Goal: Task Accomplishment & Management: Manage account settings

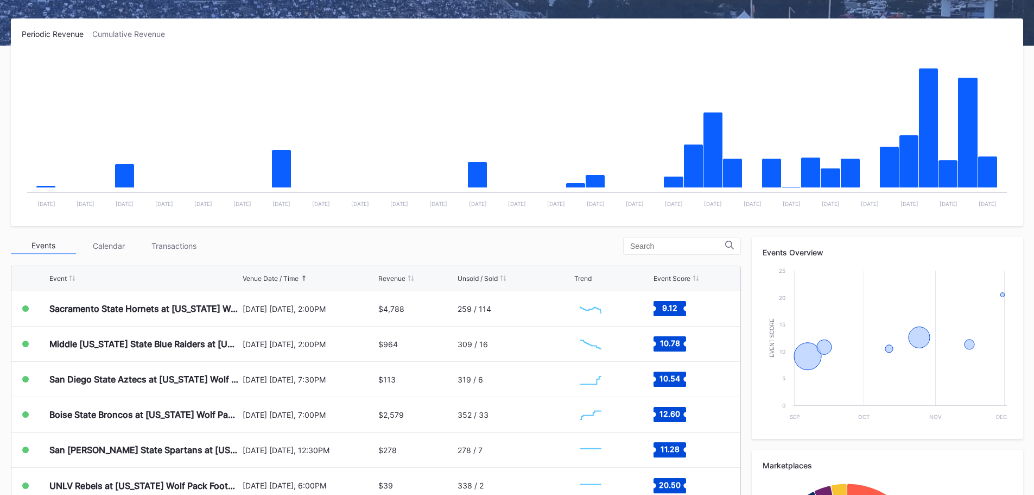
scroll to position [163, 0]
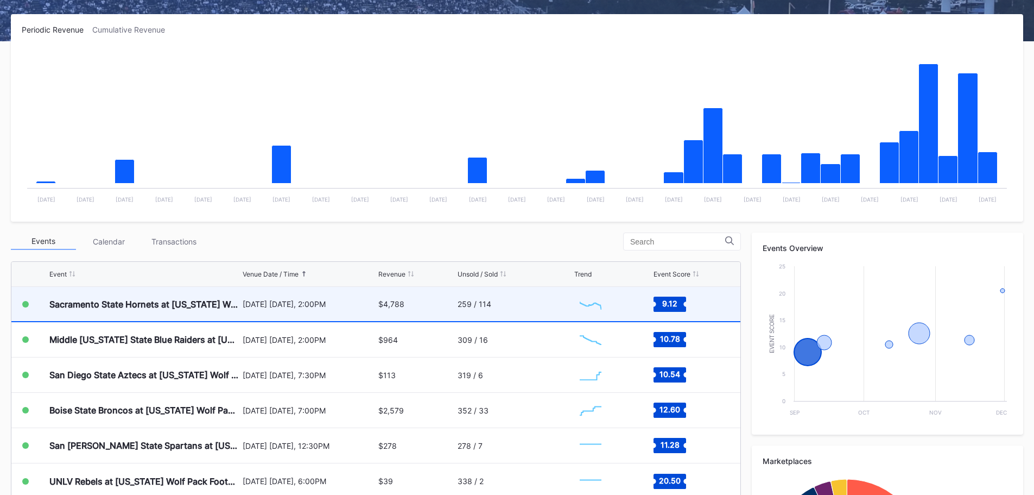
click at [498, 306] on div "259 / 114" at bounding box center [515, 304] width 115 height 34
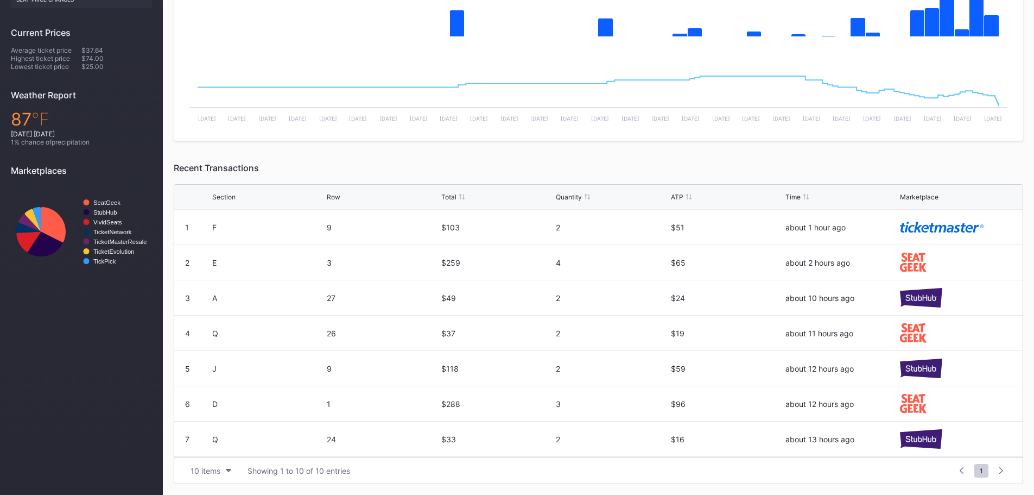
scroll to position [100, 0]
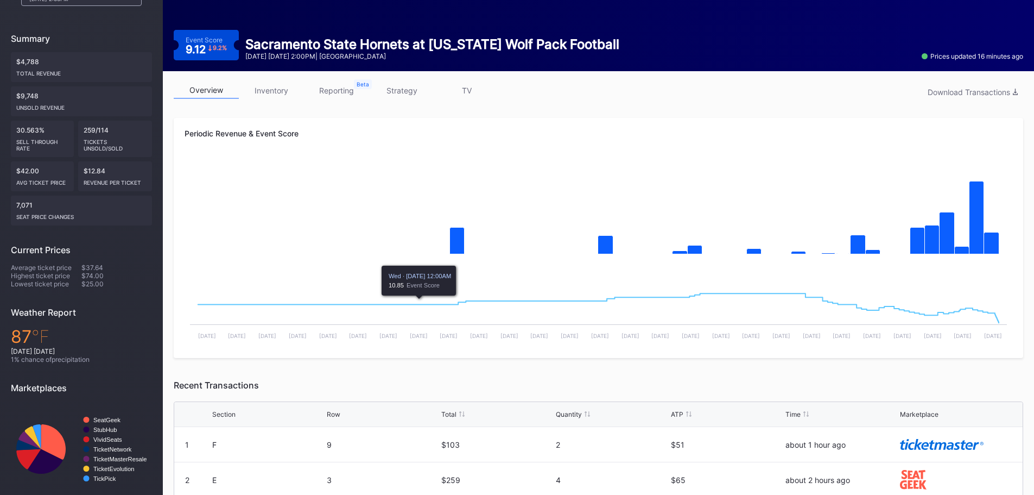
click at [280, 88] on link "inventory" at bounding box center [271, 90] width 65 height 17
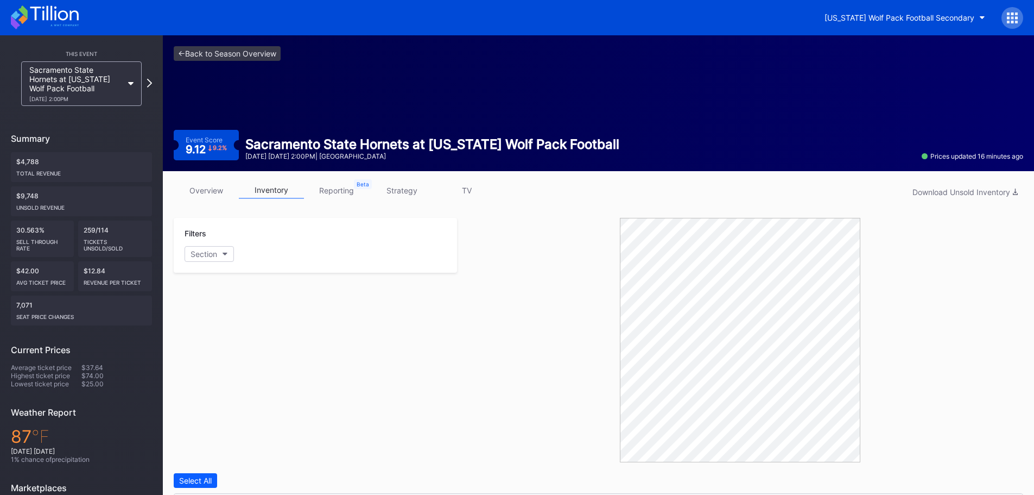
scroll to position [309, 0]
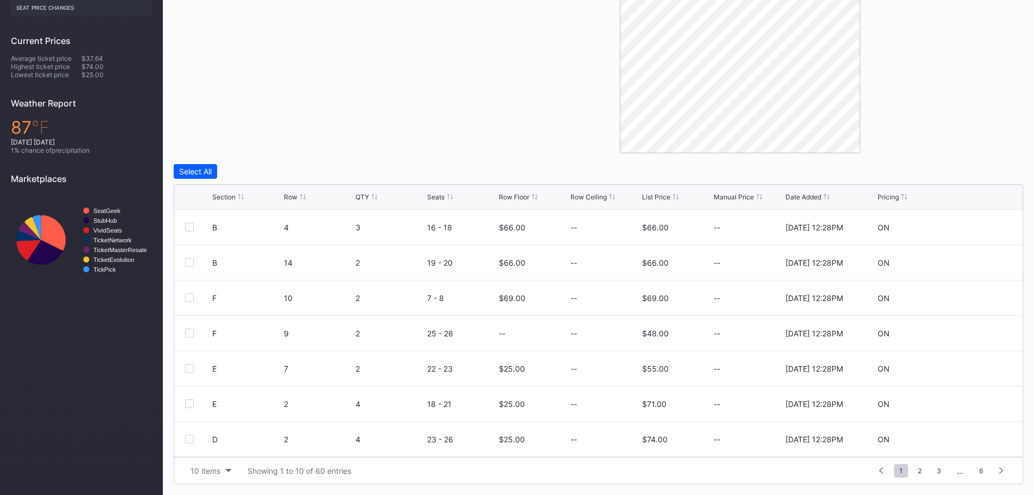
click at [512, 199] on div "Row Floor" at bounding box center [514, 197] width 30 height 8
click at [663, 197] on div "List Price" at bounding box center [656, 197] width 28 height 8
click at [975, 227] on icon at bounding box center [979, 227] width 8 height 8
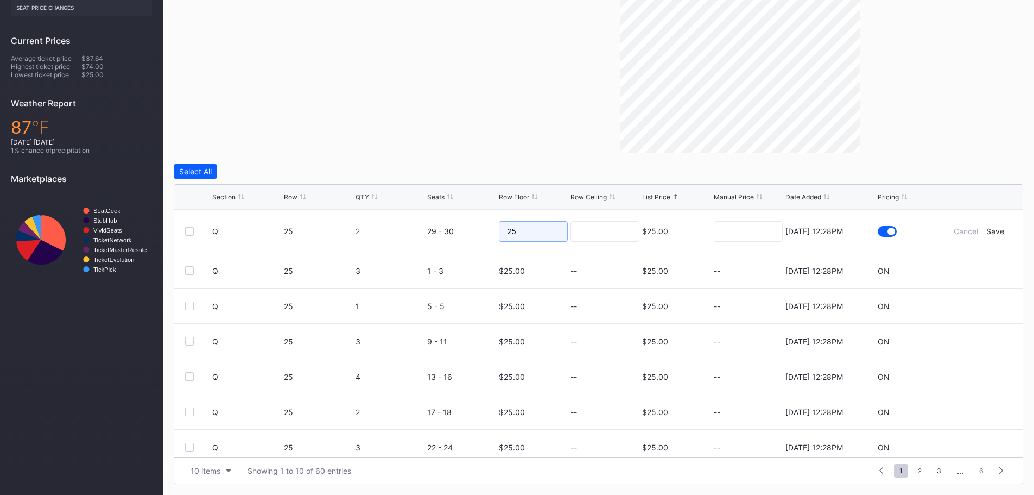
drag, startPoint x: 457, startPoint y: 226, endPoint x: 435, endPoint y: 225, distance: 21.7
click at [435, 225] on form "Q 25 2 29 - 30 25 $25.00 7/14/2025 12:28PM Cancel Save" at bounding box center [612, 231] width 800 height 43
type input "15"
click at [986, 235] on div "Save" at bounding box center [995, 230] width 18 height 9
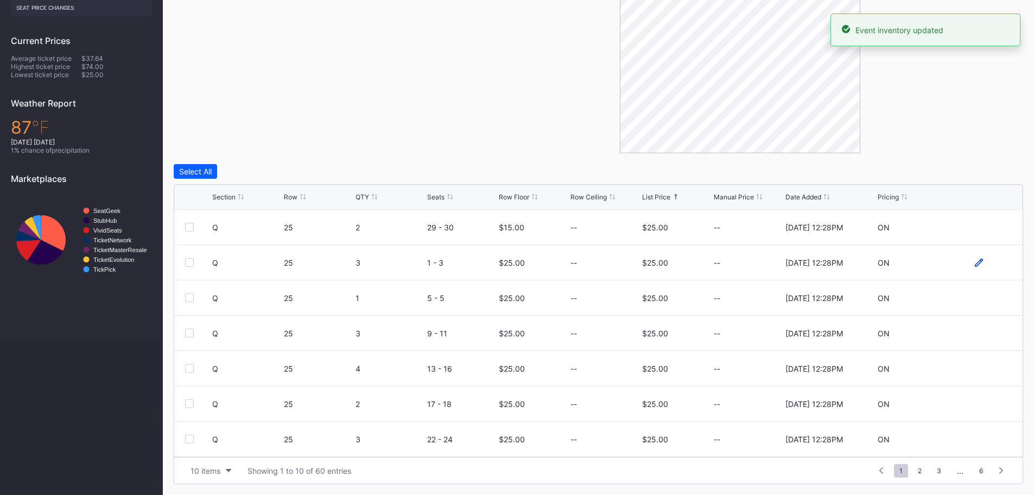
click at [975, 263] on icon at bounding box center [979, 262] width 8 height 8
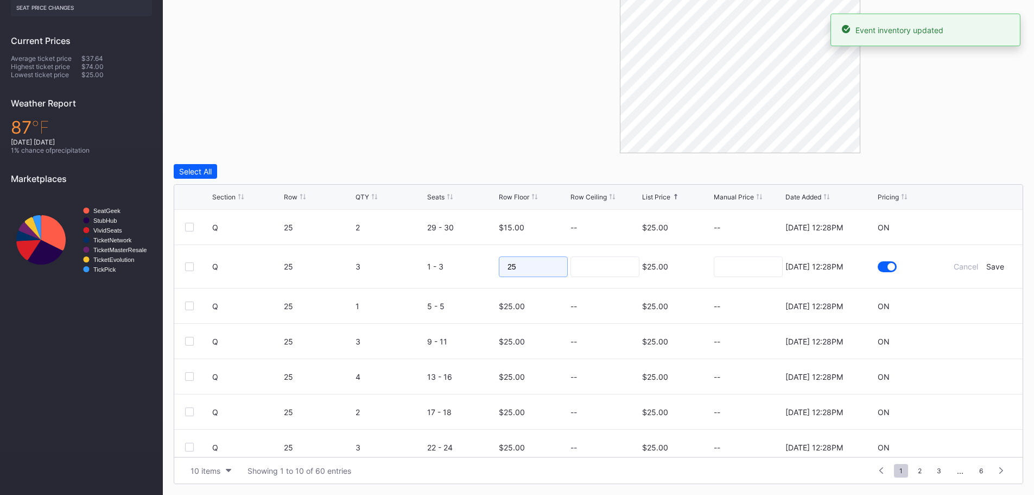
drag, startPoint x: 506, startPoint y: 261, endPoint x: 477, endPoint y: 257, distance: 29.6
click at [477, 257] on form "Q 25 3 1 - 3 25 $25.00 7/14/2025 12:28PM Cancel Save" at bounding box center [612, 266] width 800 height 43
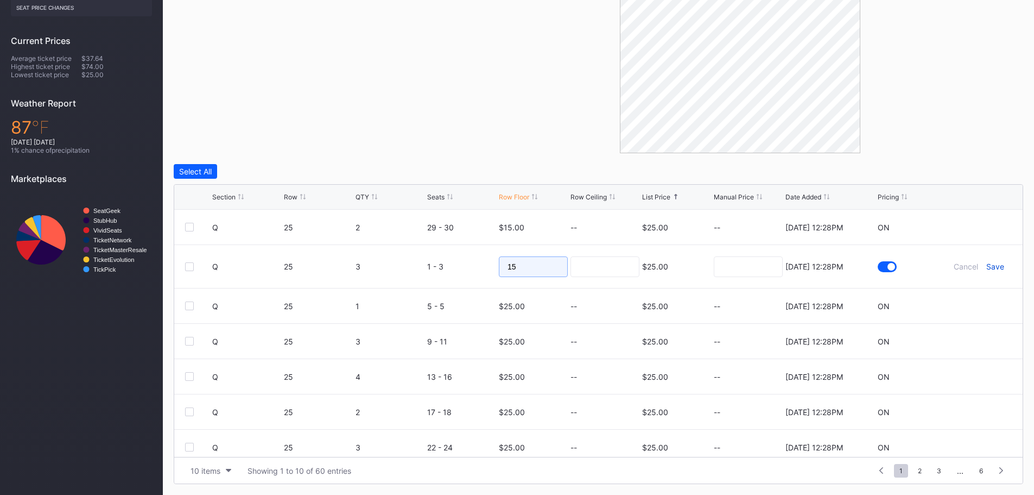
type input "15"
click at [993, 265] on div "Save" at bounding box center [995, 266] width 18 height 9
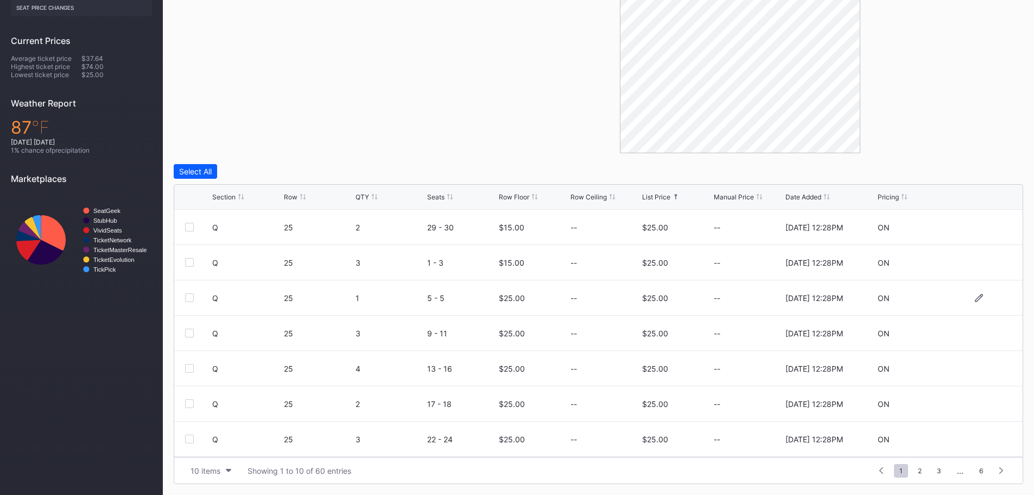
click at [970, 306] on div "Q 25 1 5 - 5 $25.00 -- $25.00 -- 7/14/2025 12:28PM ON" at bounding box center [598, 297] width 848 height 35
click at [975, 300] on icon at bounding box center [979, 297] width 8 height 8
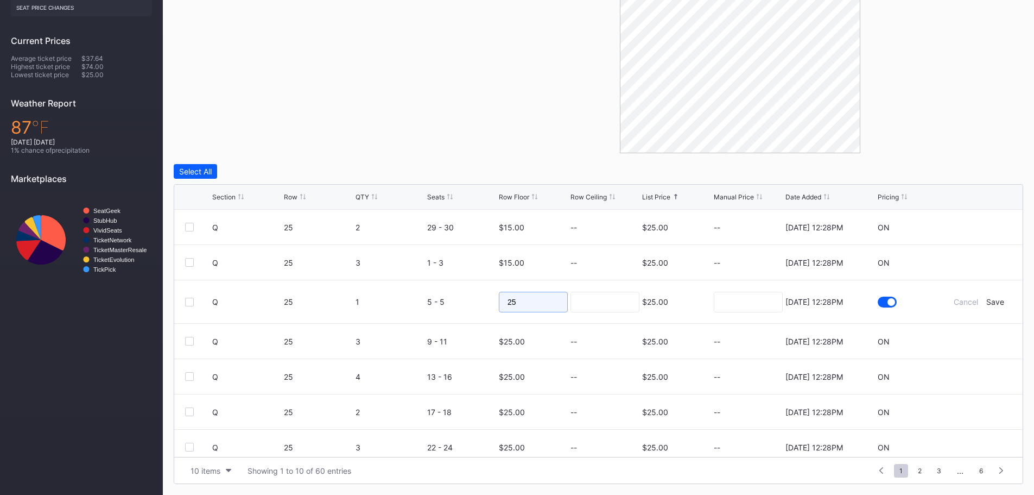
drag, startPoint x: 506, startPoint y: 300, endPoint x: 588, endPoint y: 300, distance: 82.0
click at [506, 300] on input "25" at bounding box center [533, 302] width 69 height 21
type input "15"
click at [986, 303] on div "Save" at bounding box center [995, 301] width 18 height 9
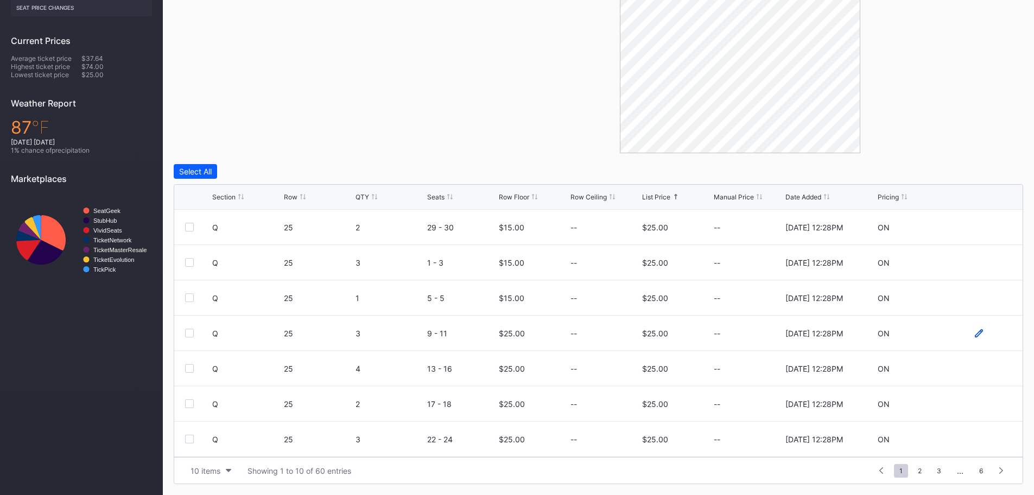
click at [975, 334] on icon at bounding box center [979, 332] width 8 height 8
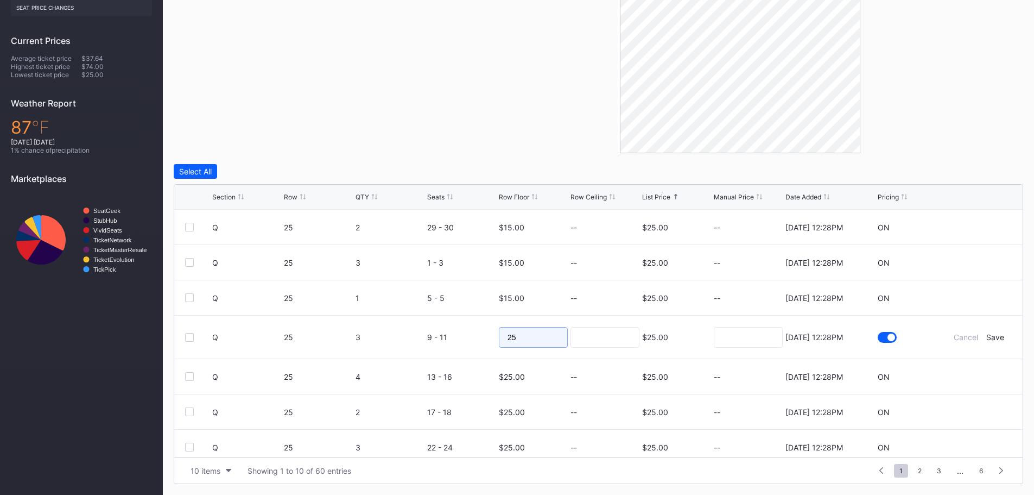
drag, startPoint x: 479, startPoint y: 338, endPoint x: 455, endPoint y: 337, distance: 23.9
click at [455, 337] on form "Q 25 3 9 - 11 25 $25.00 7/14/2025 12:28PM Cancel Save" at bounding box center [612, 336] width 800 height 43
type input "15"
click at [986, 333] on div "Save" at bounding box center [995, 336] width 18 height 9
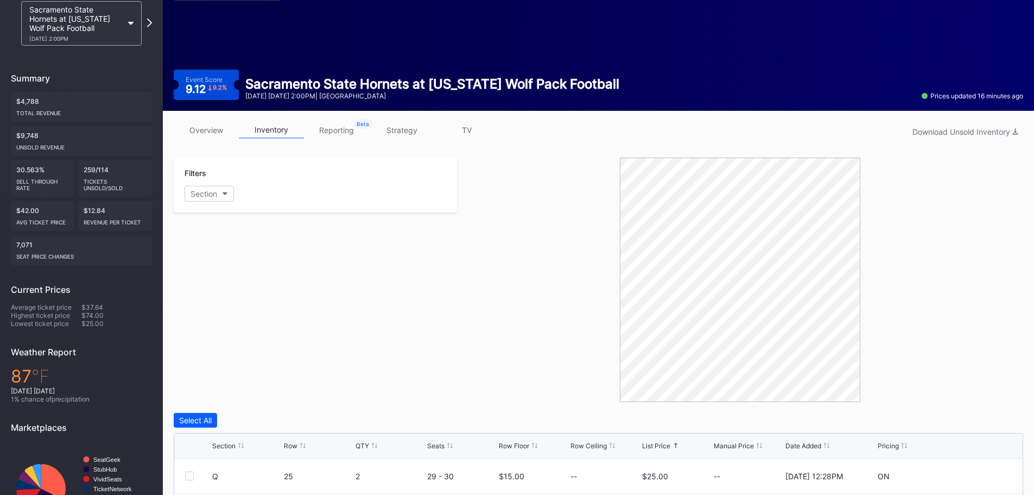
scroll to position [0, 0]
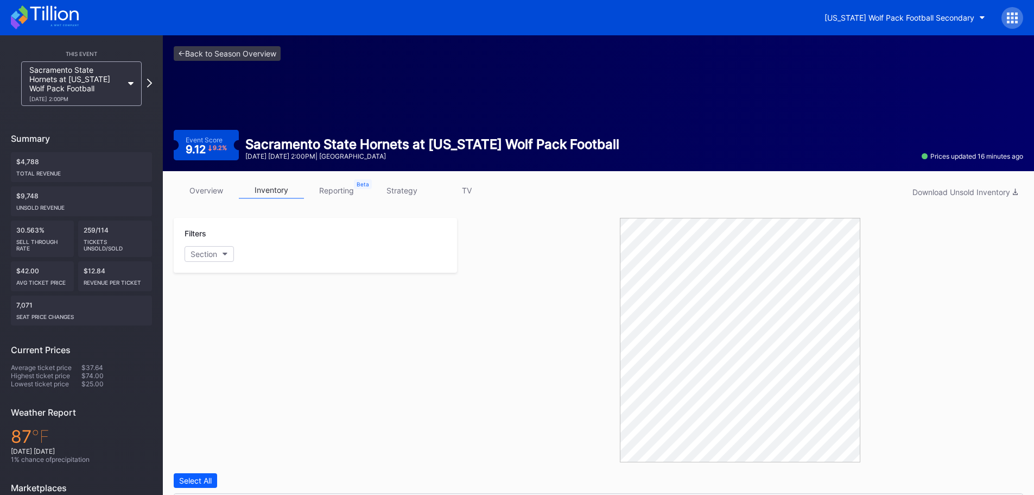
click at [65, 15] on icon at bounding box center [45, 17] width 68 height 24
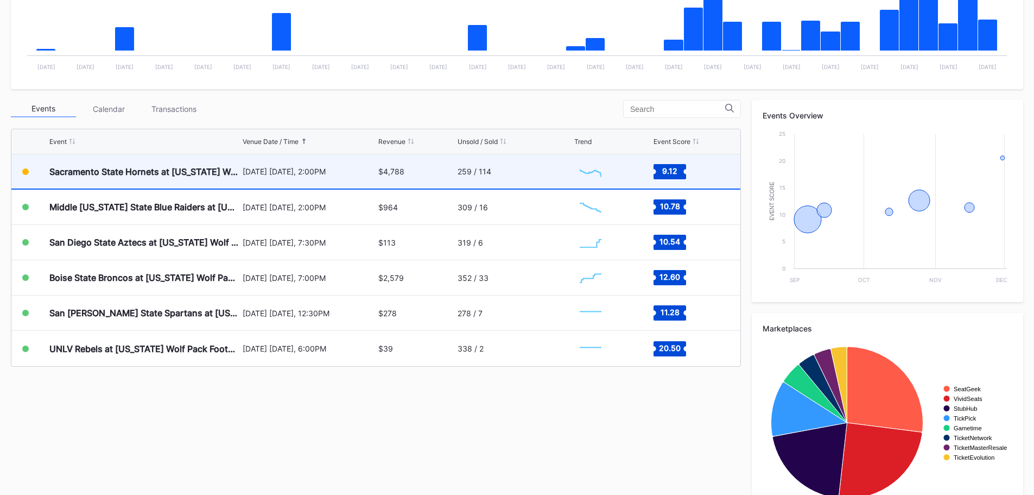
scroll to position [326, 0]
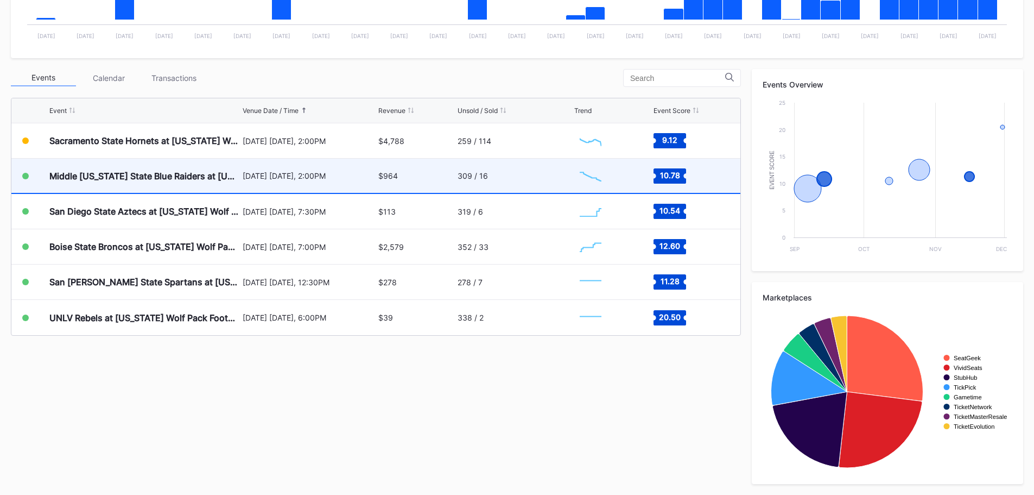
click at [116, 168] on div "Middle [US_STATE] State Blue Raiders at [US_STATE] Wolf Pack" at bounding box center [144, 176] width 191 height 34
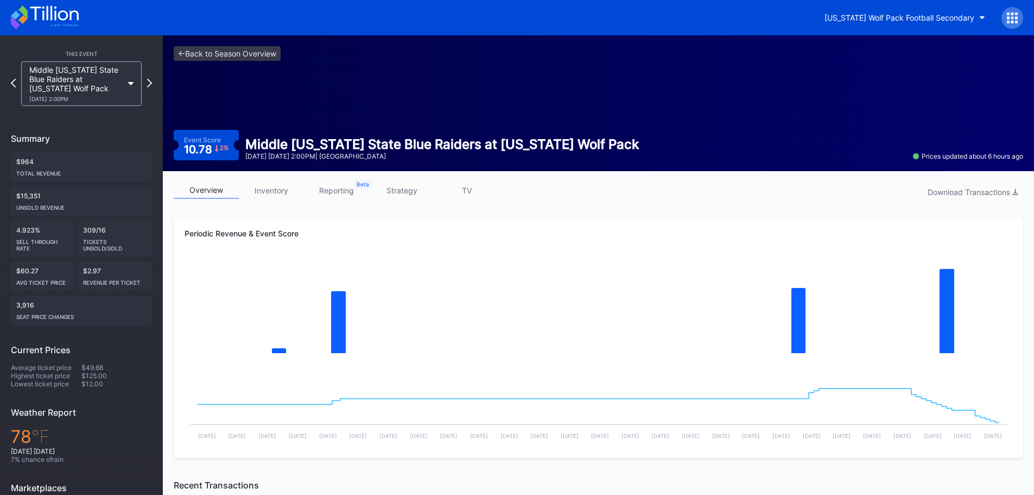
click at [273, 191] on link "inventory" at bounding box center [271, 190] width 65 height 17
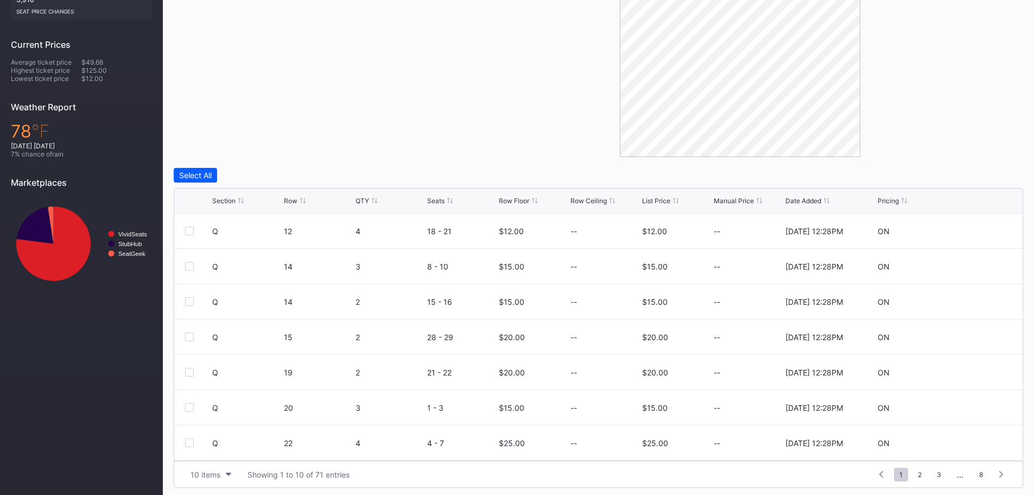
scroll to position [309, 0]
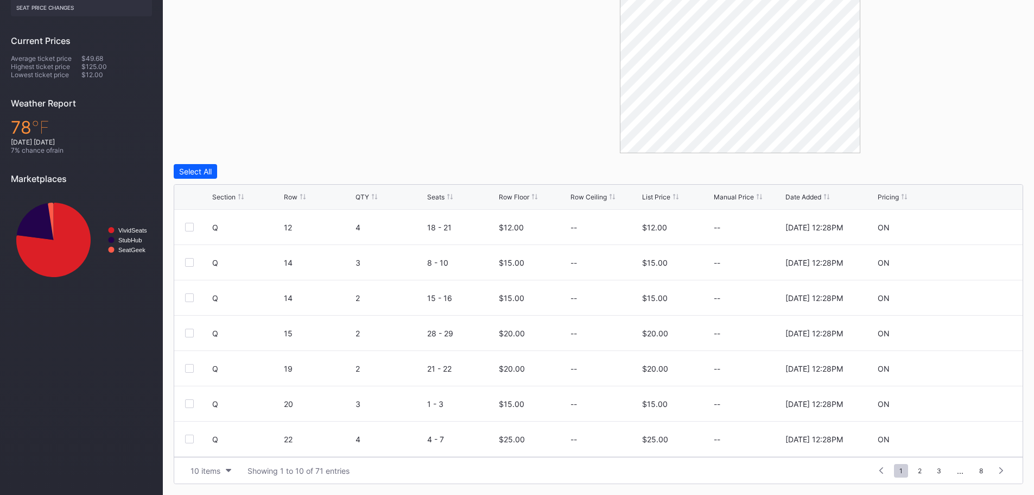
click at [653, 193] on div "List Price" at bounding box center [656, 197] width 28 height 8
click at [975, 225] on icon at bounding box center [979, 227] width 8 height 8
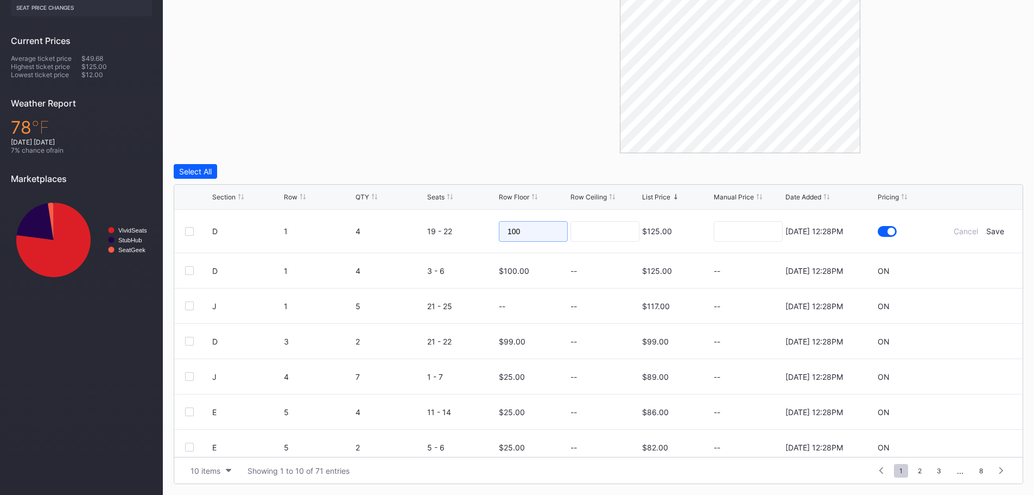
drag, startPoint x: 555, startPoint y: 230, endPoint x: 430, endPoint y: 226, distance: 124.9
click at [430, 226] on form "D 1 4 19 - 22 100 $125.00 7/14/2025 12:28PM Cancel Save" at bounding box center [612, 231] width 800 height 43
type input "99"
click at [997, 231] on div "Cancel Save" at bounding box center [979, 230] width 65 height 9
click at [991, 230] on div "Save" at bounding box center [995, 230] width 18 height 9
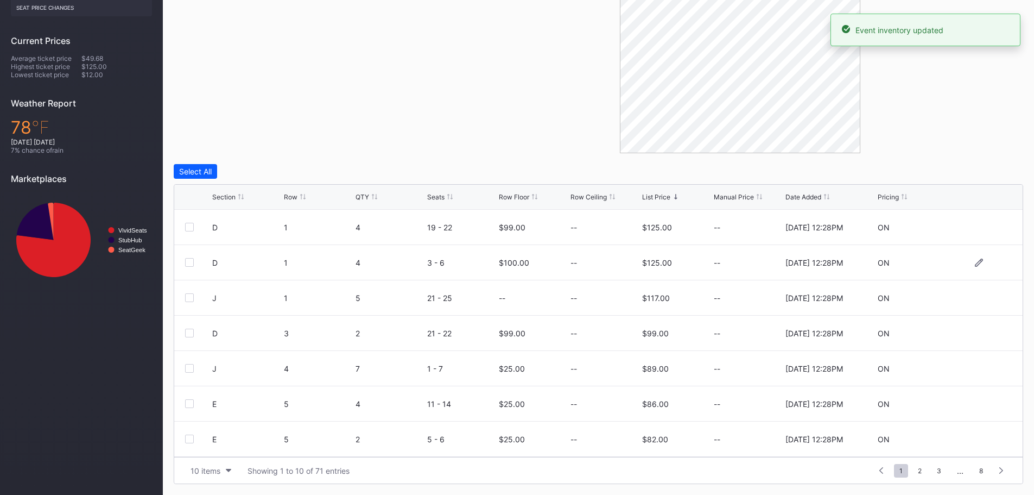
click at [971, 257] on div "D 1 4 3 - 6 $100.00 -- $125.00 -- 7/14/2025 12:28PM ON" at bounding box center [598, 262] width 848 height 35
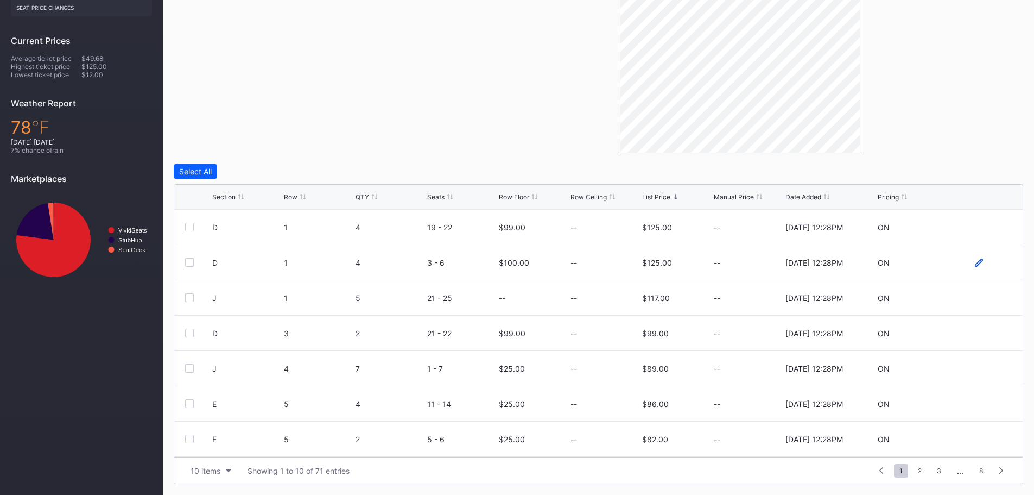
click at [975, 265] on icon at bounding box center [979, 262] width 8 height 8
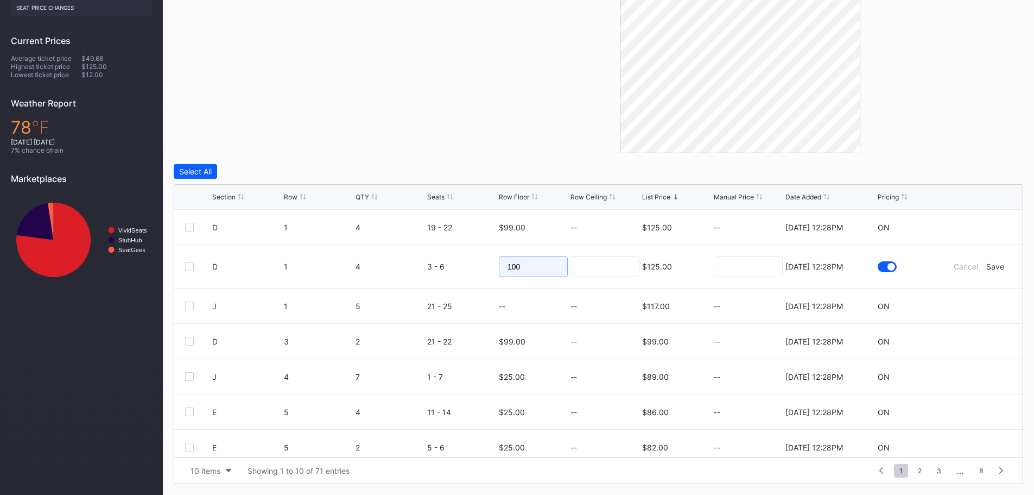
drag, startPoint x: 543, startPoint y: 274, endPoint x: 325, endPoint y: 265, distance: 218.4
click at [325, 265] on form "D 1 4 3 - 6 100 $125.00 7/14/2025 12:28PM Cancel Save" at bounding box center [612, 266] width 800 height 43
type input "99"
click at [994, 264] on div "Save" at bounding box center [995, 266] width 18 height 9
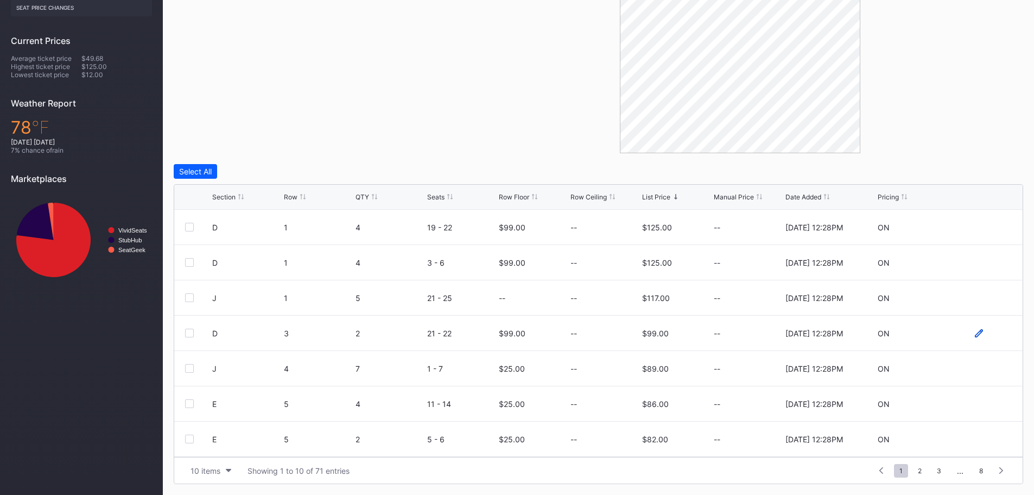
click at [975, 332] on icon at bounding box center [979, 333] width 8 height 8
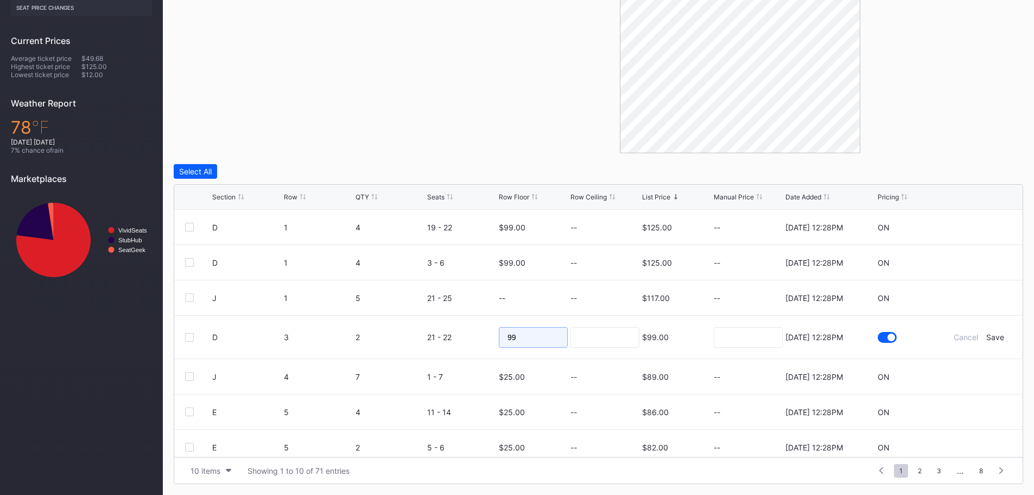
drag, startPoint x: 544, startPoint y: 336, endPoint x: 425, endPoint y: 333, distance: 120.0
click at [425, 333] on form "D 3 2 21 - 22 99 $99.00 7/14/2025 12:28PM Cancel Save" at bounding box center [612, 336] width 800 height 43
type input "7"
type input "95"
click at [988, 335] on div "Save" at bounding box center [995, 336] width 18 height 9
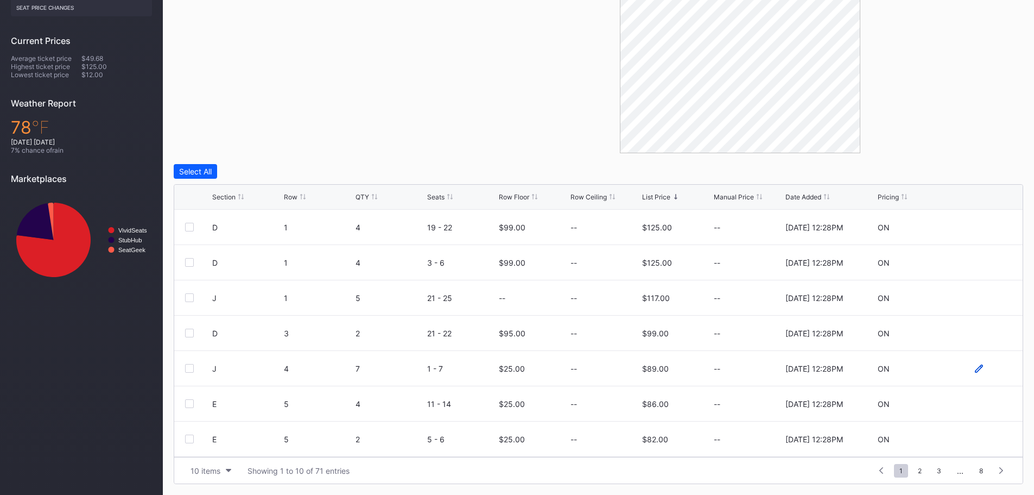
click at [975, 370] on icon at bounding box center [979, 368] width 8 height 8
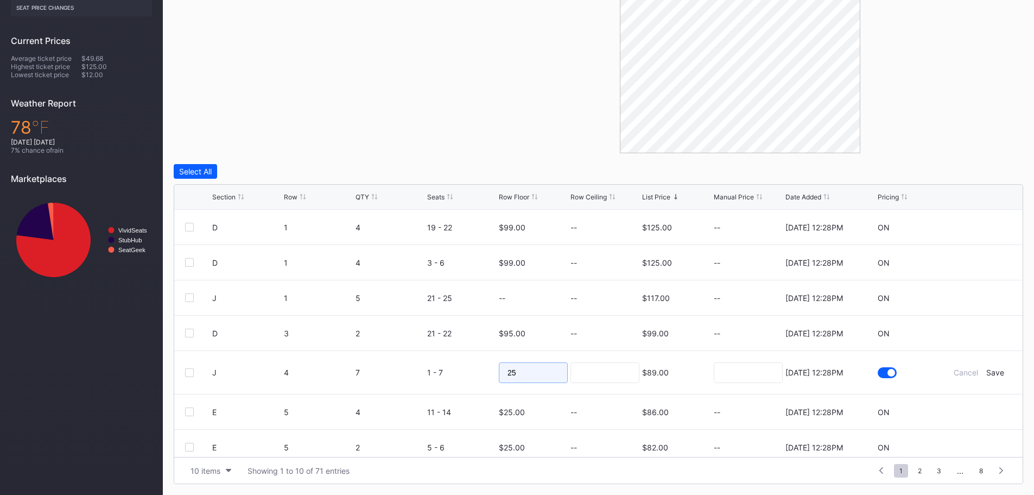
drag, startPoint x: 524, startPoint y: 373, endPoint x: 467, endPoint y: 373, distance: 57.5
click at [467, 373] on form "J 4 7 1 - 7 25 $89.00 7/14/2025 12:28PM Cancel Save" at bounding box center [612, 372] width 800 height 43
type input "20"
click at [989, 376] on div "Save" at bounding box center [995, 372] width 18 height 9
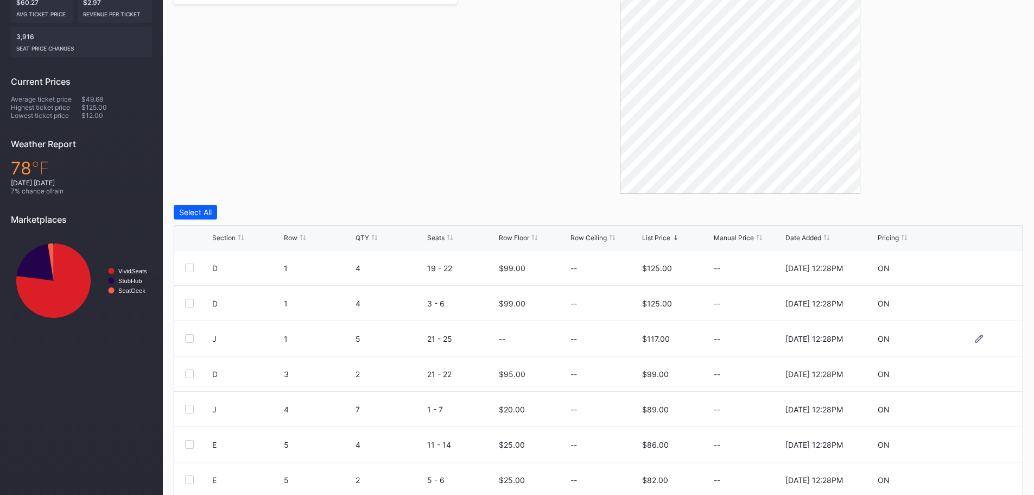
scroll to position [92, 0]
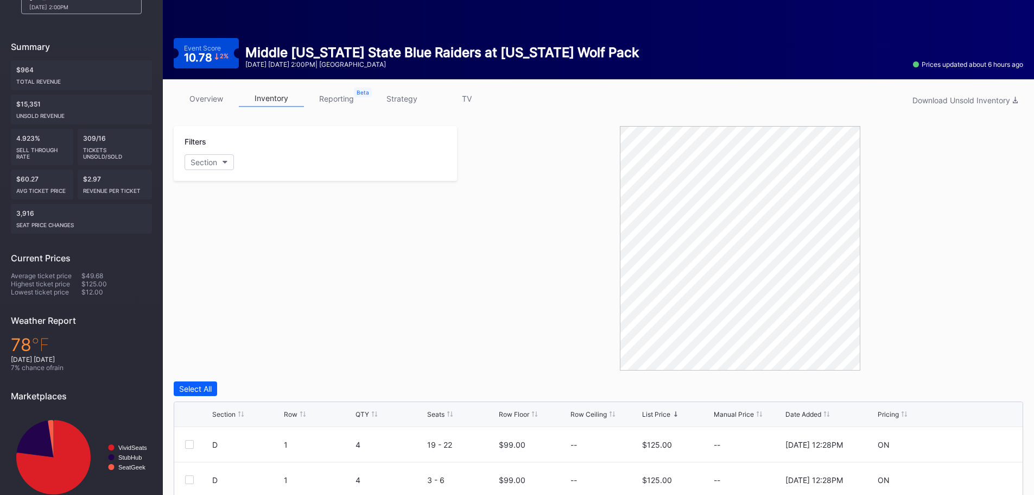
click at [213, 107] on div "overview inventory reporting strategy TV Download Unsold Inventory" at bounding box center [599, 101] width 850 height 22
click at [213, 98] on link "overview" at bounding box center [206, 98] width 65 height 17
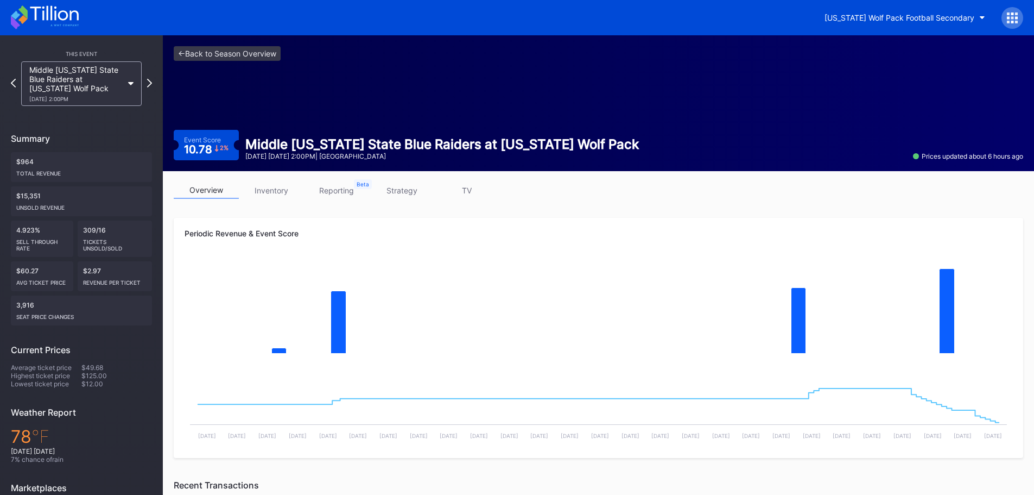
click at [413, 188] on link "strategy" at bounding box center [401, 190] width 65 height 17
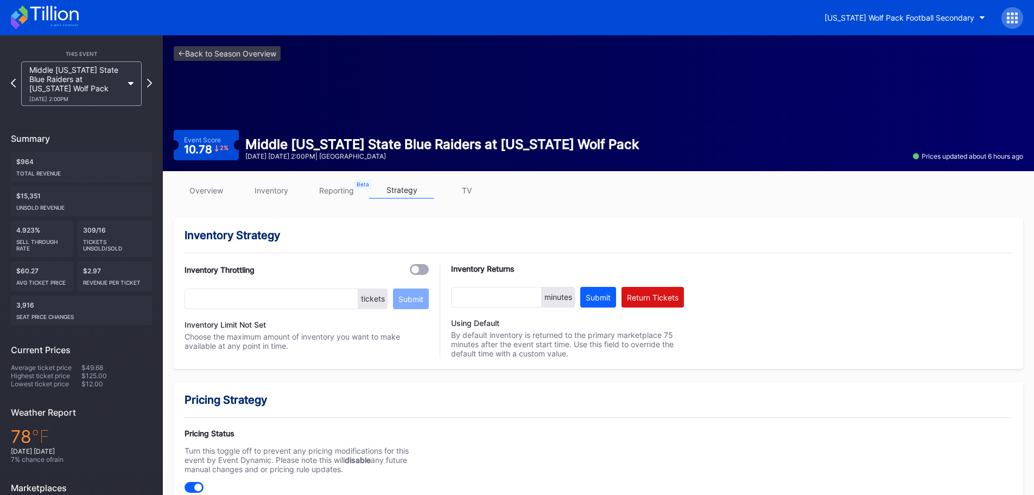
click at [226, 189] on link "overview" at bounding box center [206, 190] width 65 height 17
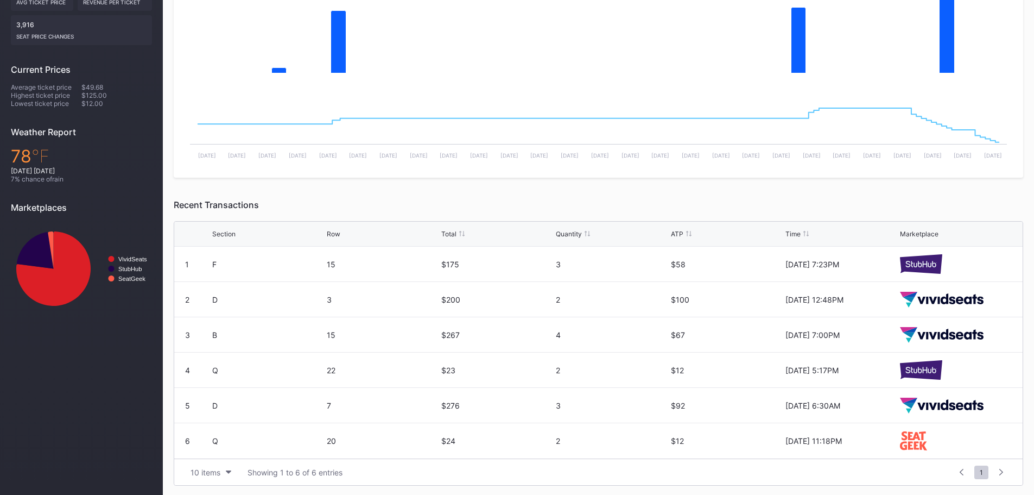
scroll to position [282, 0]
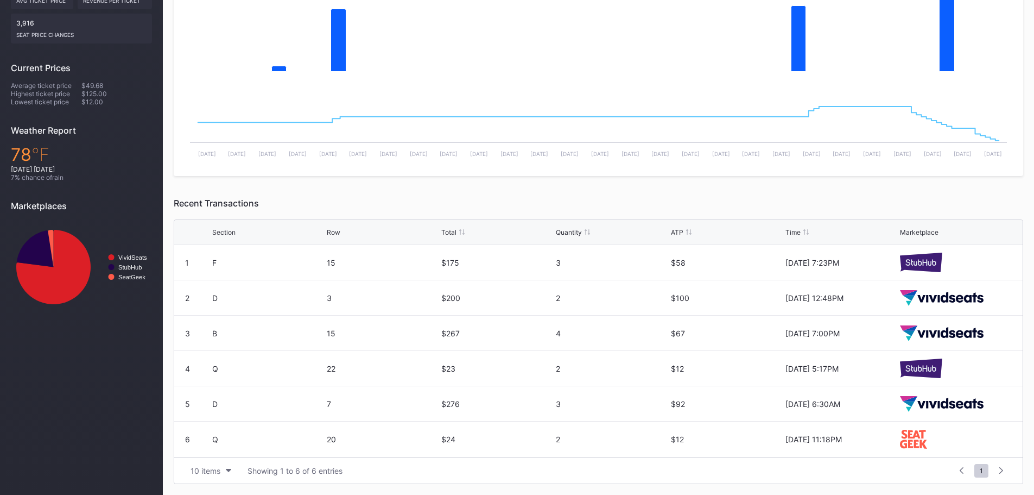
click at [672, 231] on div "ATP" at bounding box center [677, 232] width 12 height 8
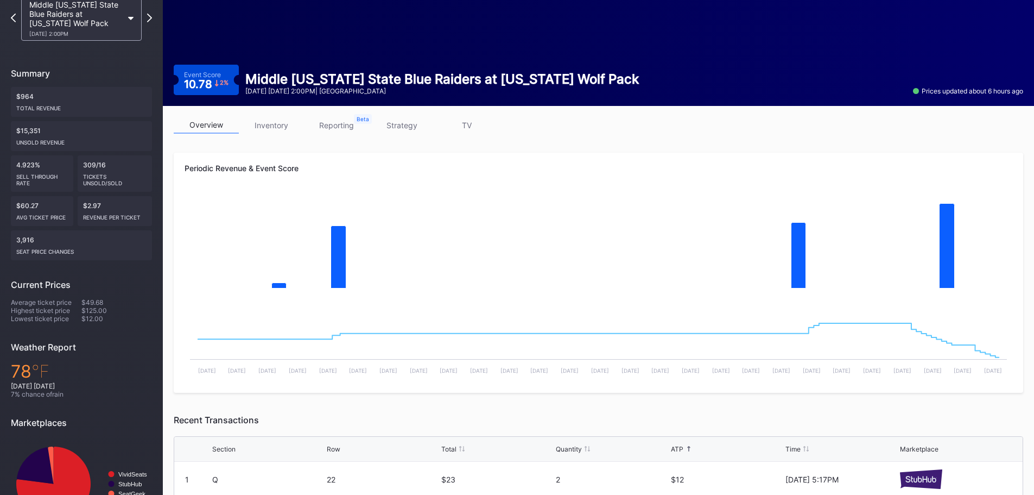
scroll to position [65, 0]
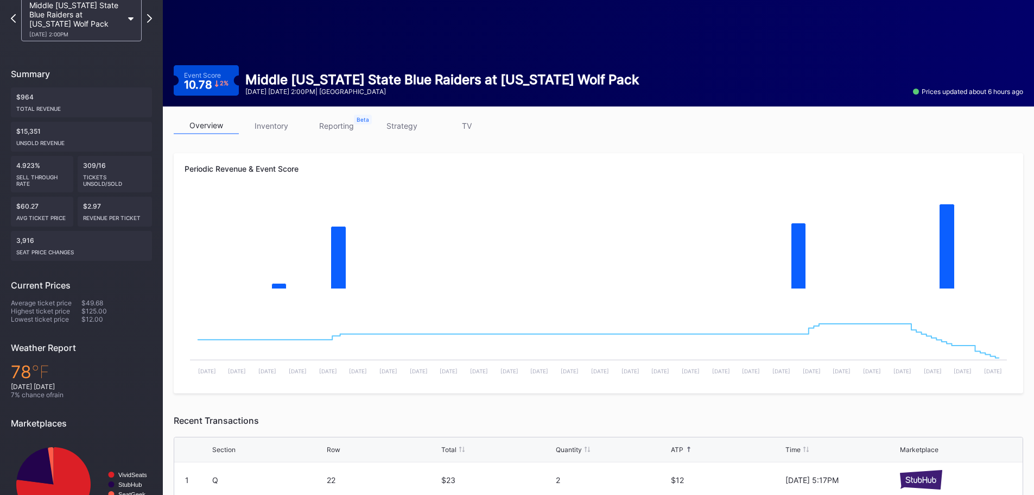
click at [280, 128] on link "inventory" at bounding box center [271, 125] width 65 height 17
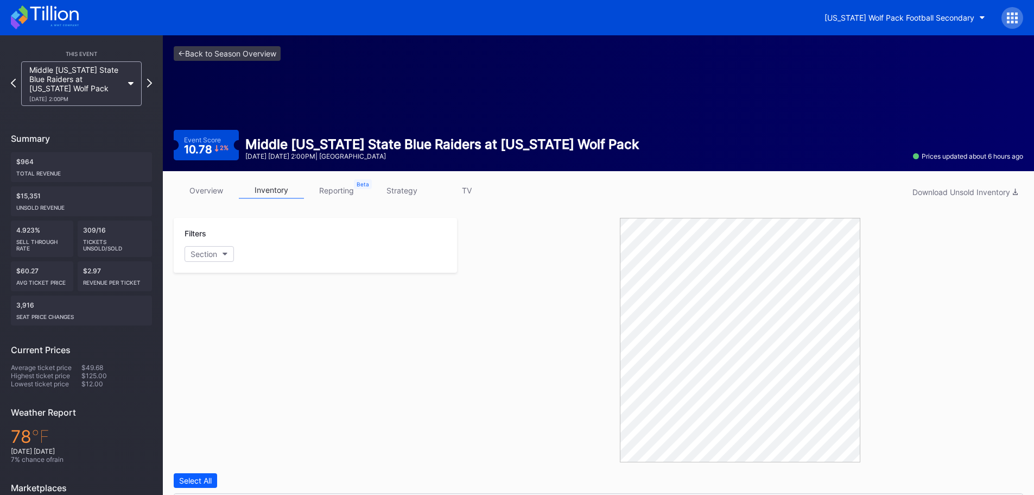
click at [56, 16] on icon at bounding box center [45, 17] width 68 height 24
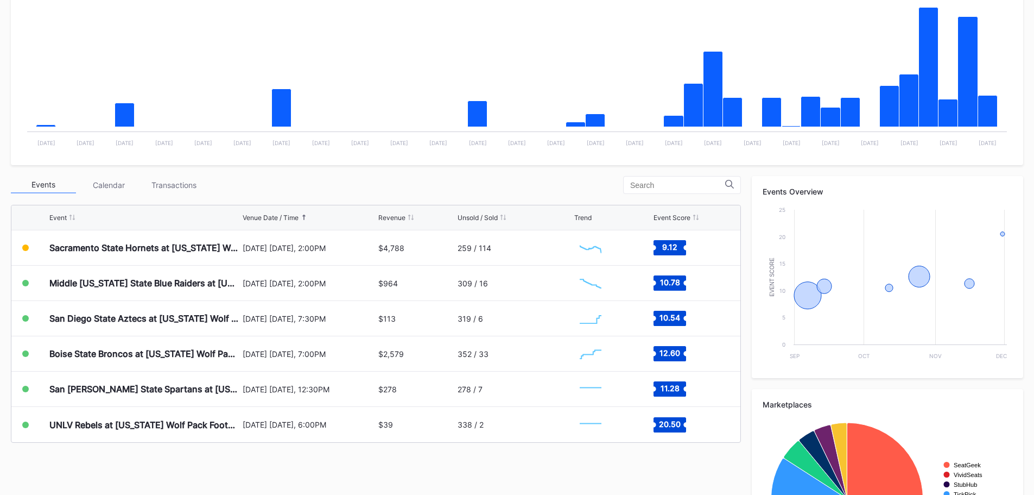
scroll to position [326, 0]
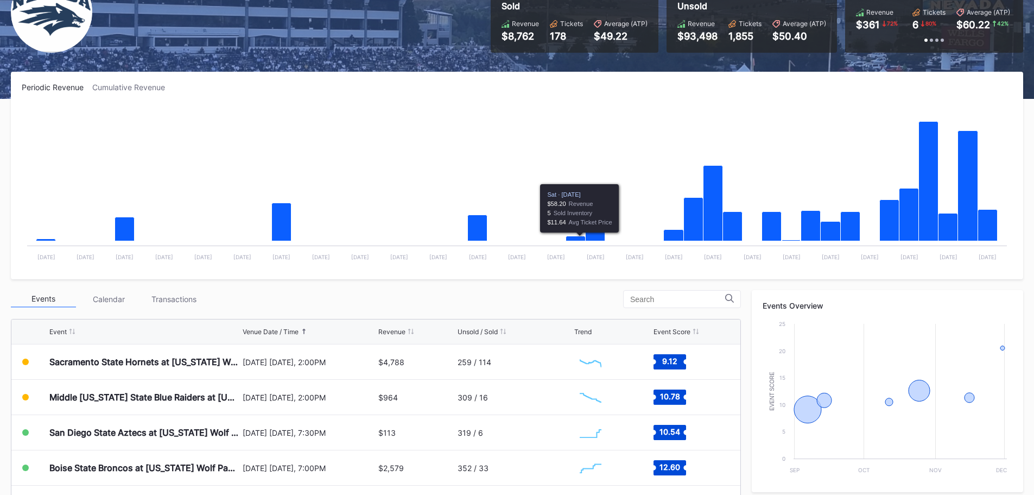
scroll to position [326, 0]
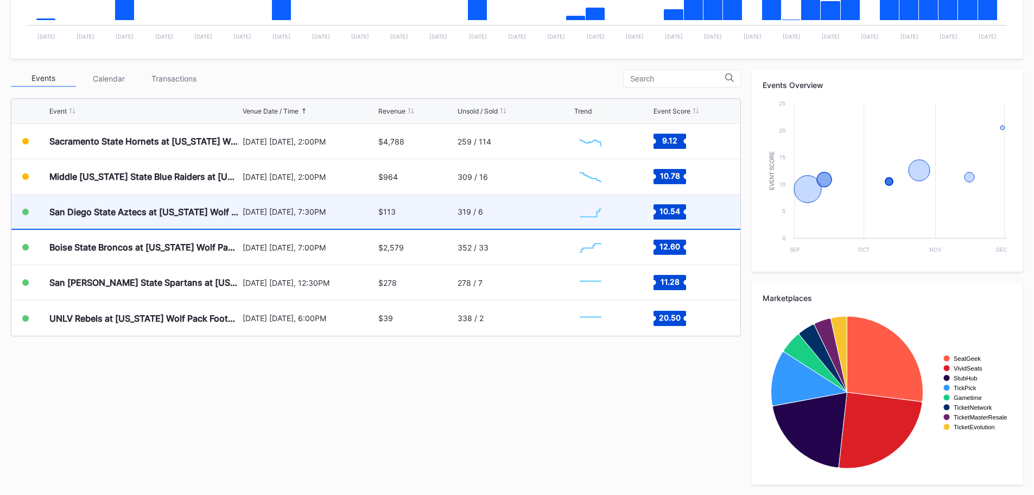
click at [49, 209] on div at bounding box center [35, 211] width 27 height 7
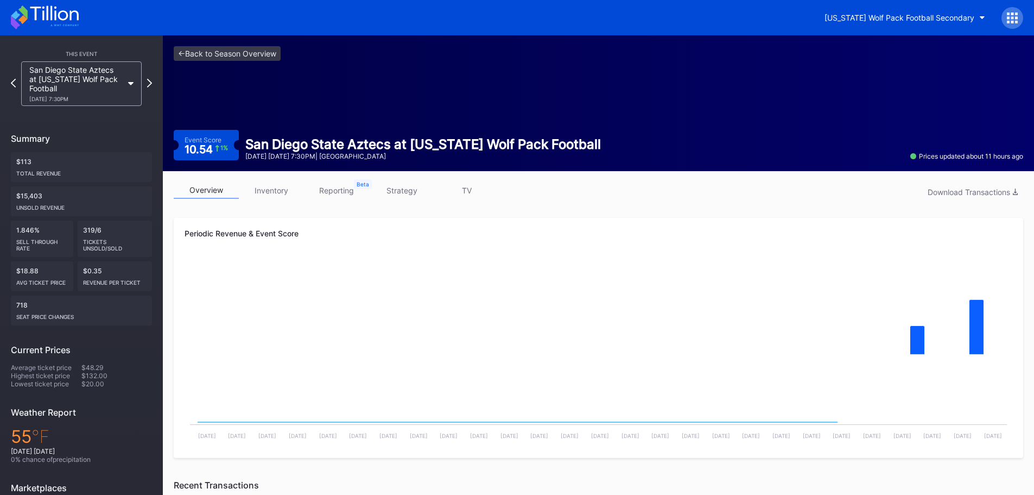
click at [48, 13] on icon at bounding box center [45, 17] width 68 height 24
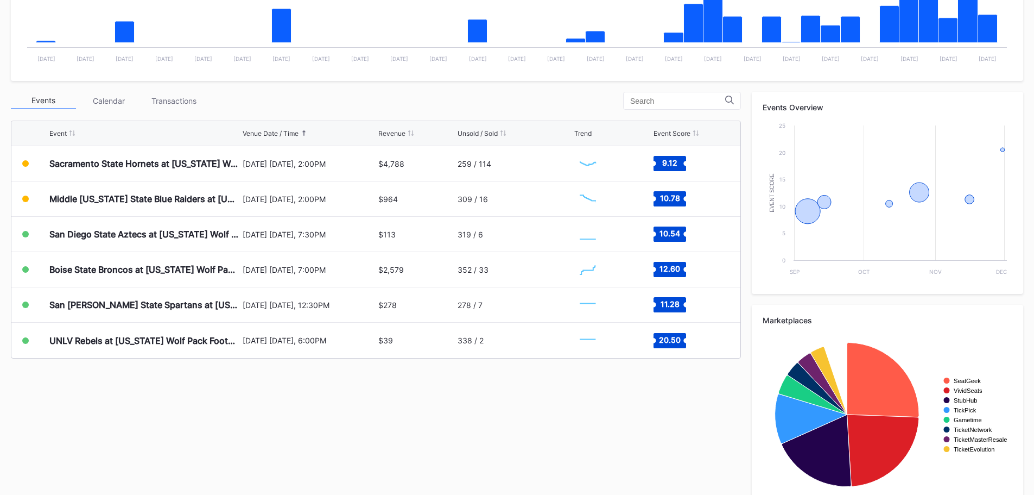
scroll to position [326, 0]
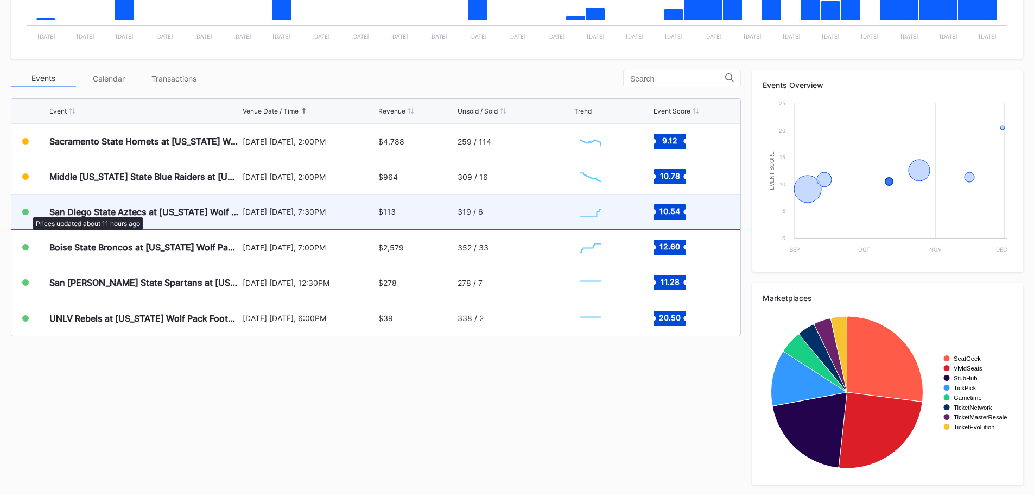
click at [28, 211] on div at bounding box center [25, 211] width 7 height 7
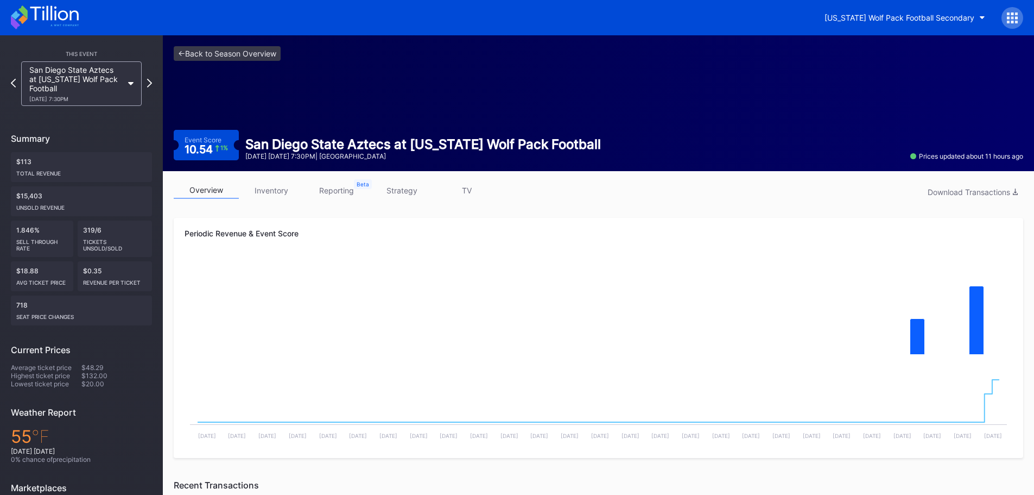
click at [79, 16] on div "[US_STATE] Wolf Pack Football Secondary" at bounding box center [517, 17] width 1034 height 35
click at [78, 17] on icon at bounding box center [54, 13] width 48 height 15
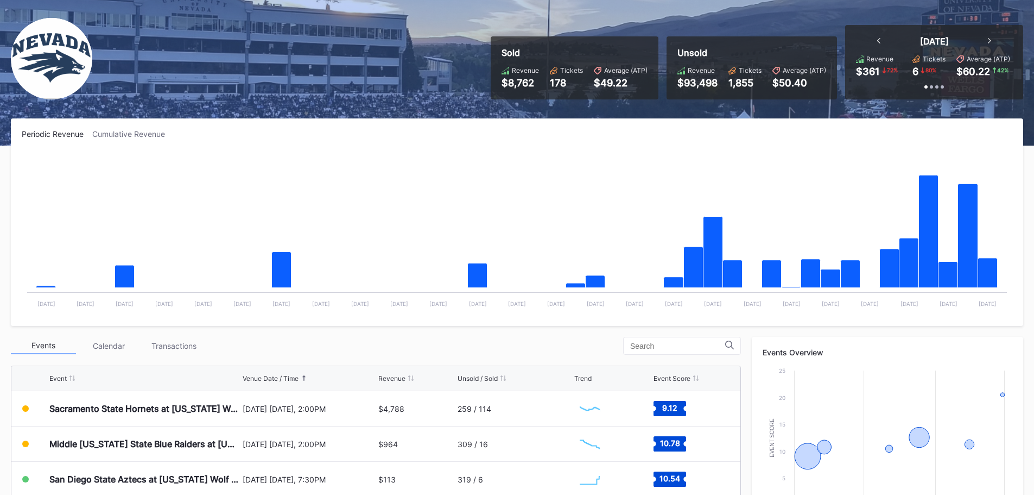
scroll to position [217, 0]
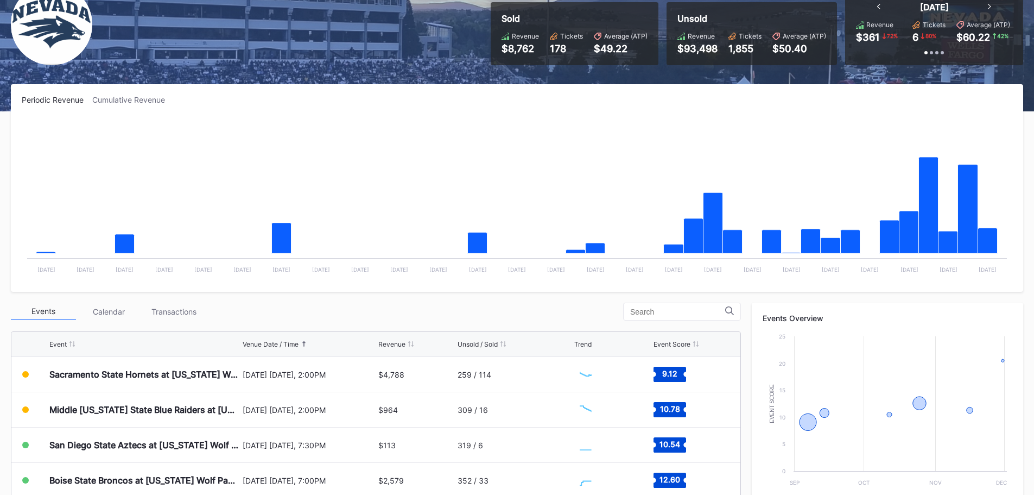
scroll to position [326, 0]
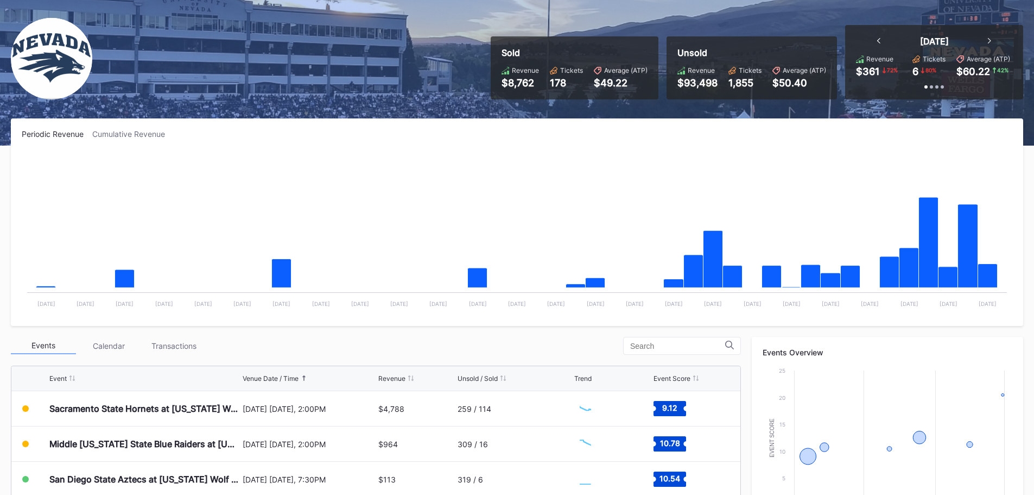
scroll to position [271, 0]
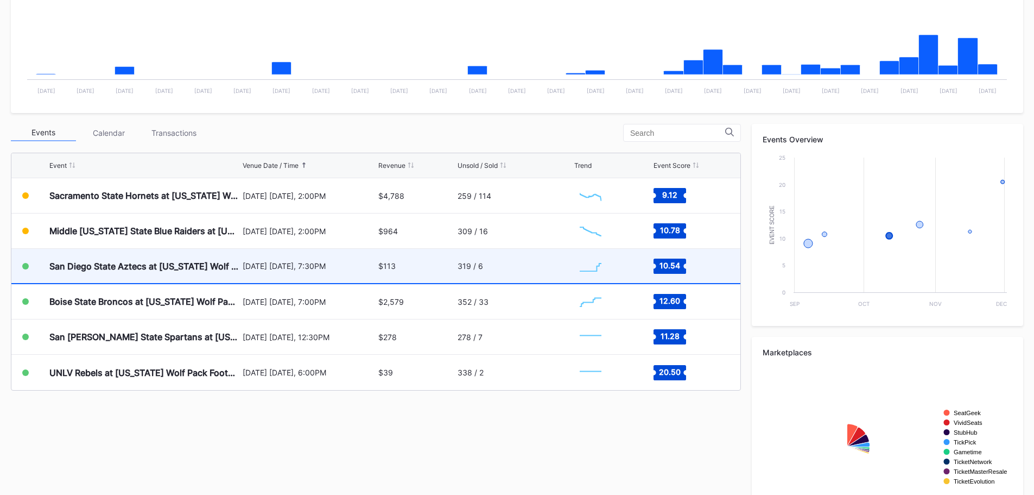
click at [214, 273] on div "San Diego State Aztecs at [US_STATE] Wolf Pack Football" at bounding box center [144, 266] width 191 height 34
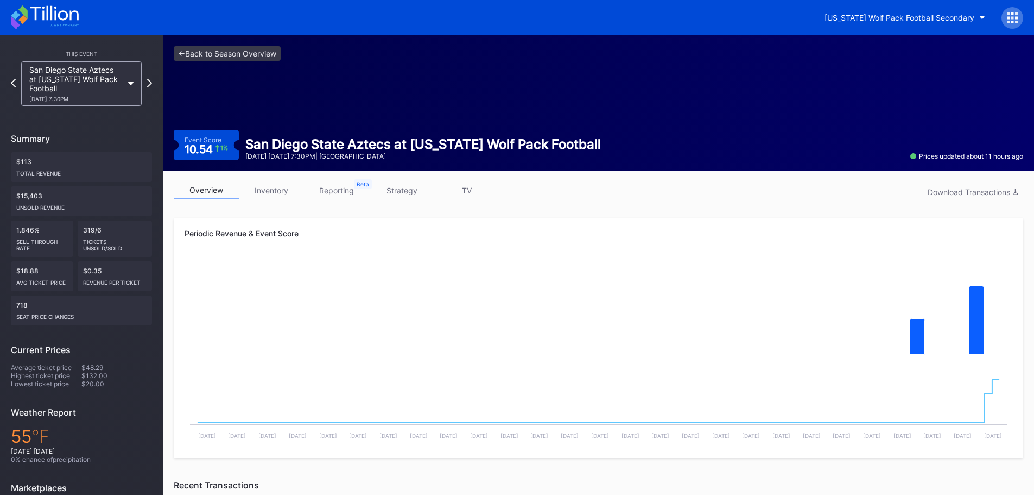
click at [271, 194] on link "inventory" at bounding box center [271, 190] width 65 height 17
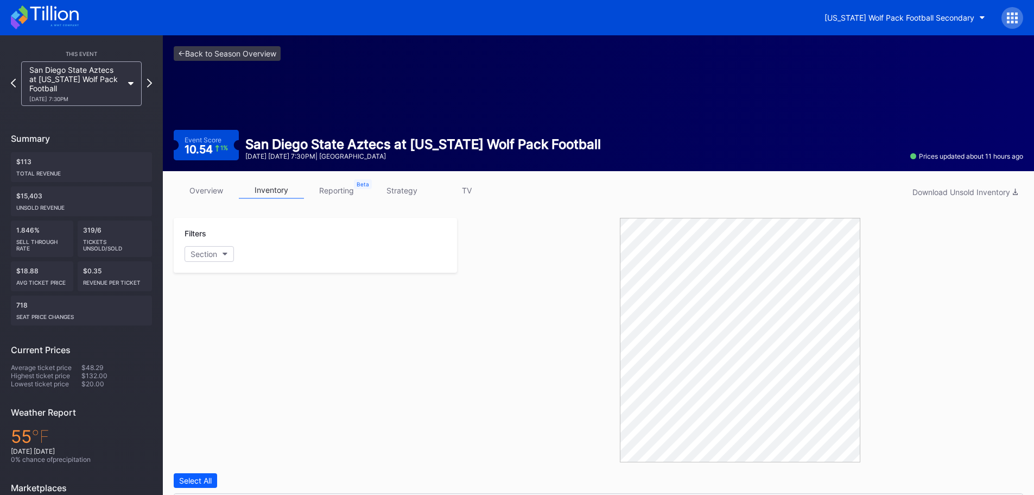
click at [72, 20] on icon at bounding box center [45, 17] width 68 height 24
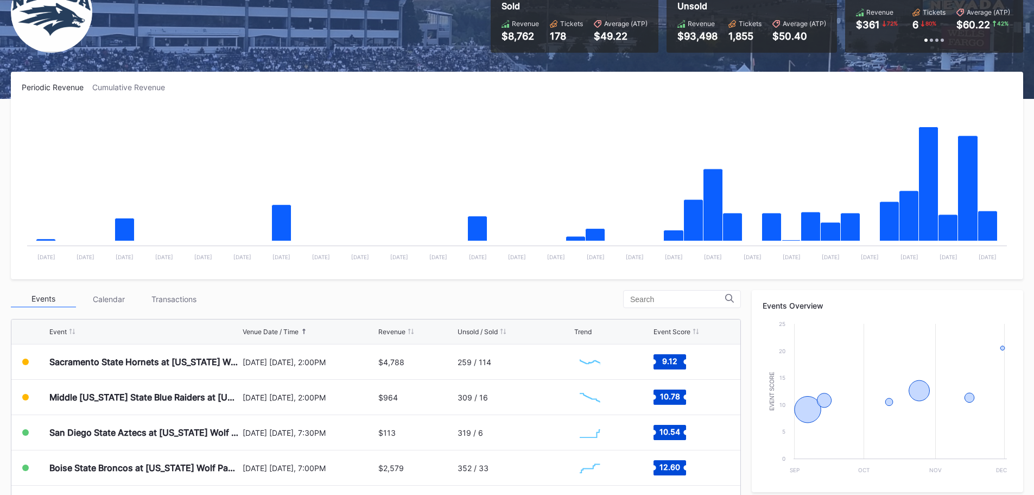
scroll to position [271, 0]
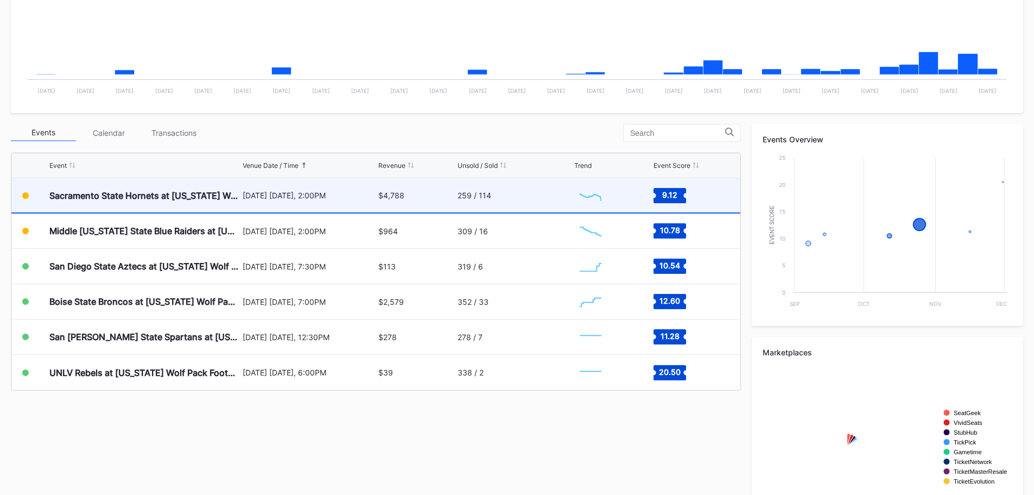
click at [502, 188] on div "259 / 114" at bounding box center [515, 195] width 115 height 34
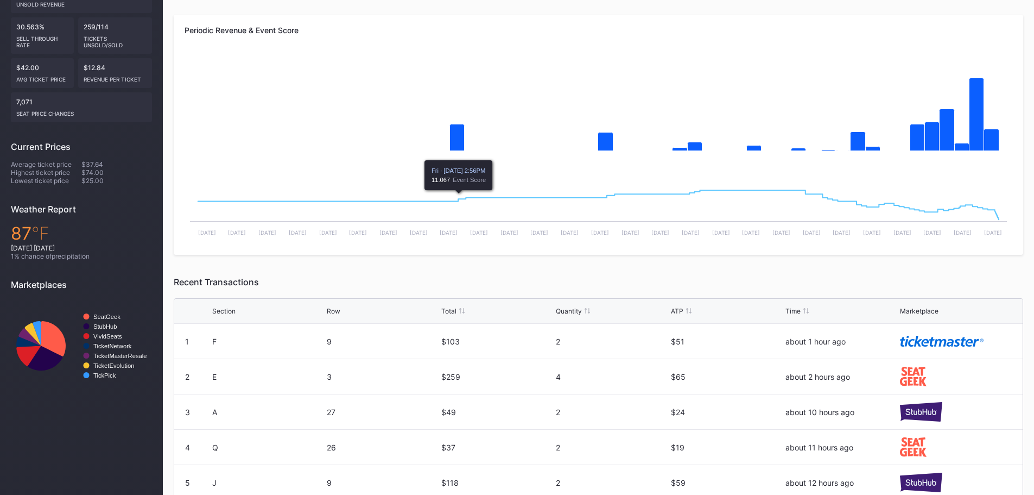
scroll to position [100, 0]
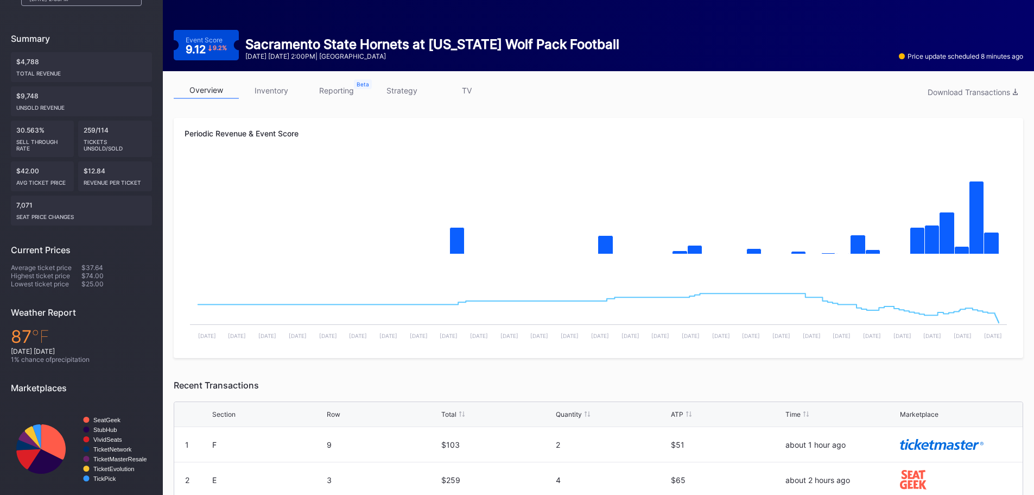
click at [270, 85] on link "inventory" at bounding box center [271, 90] width 65 height 17
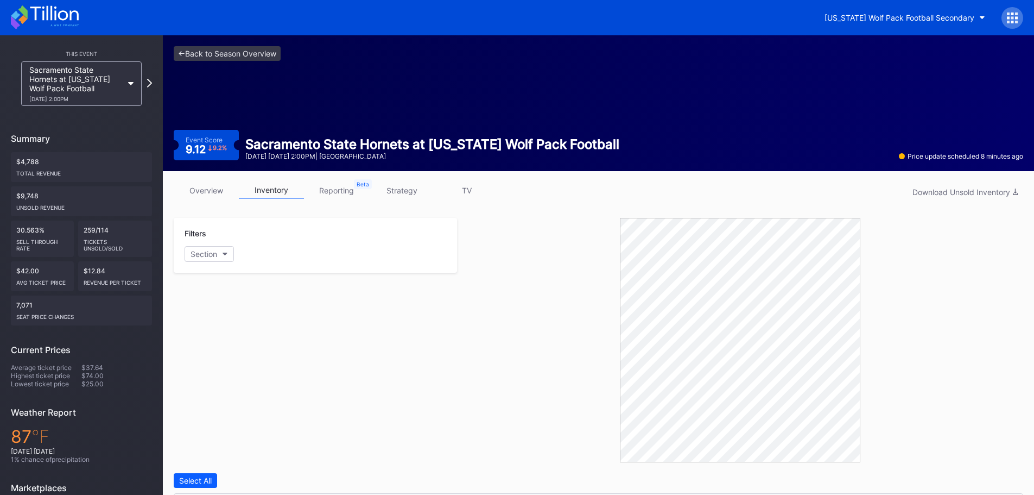
click at [55, 21] on icon at bounding box center [45, 17] width 68 height 24
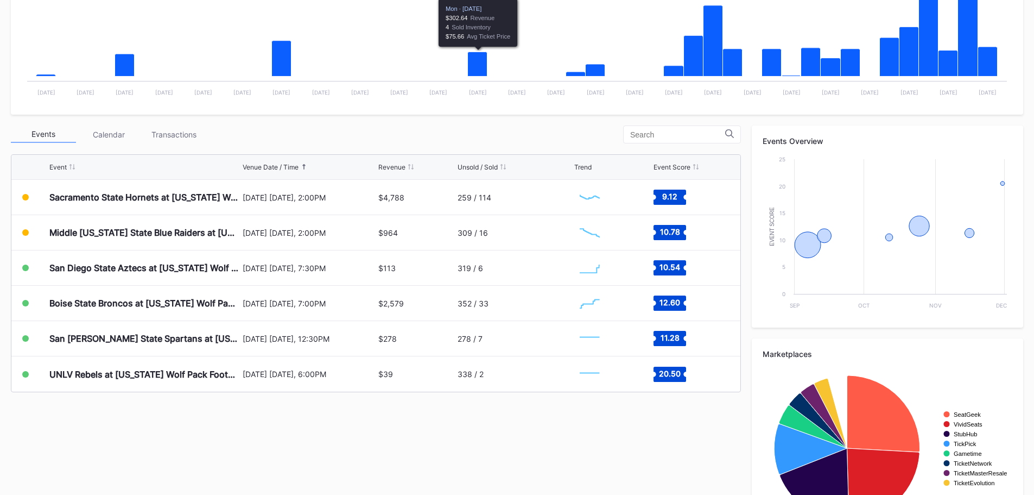
scroll to position [271, 0]
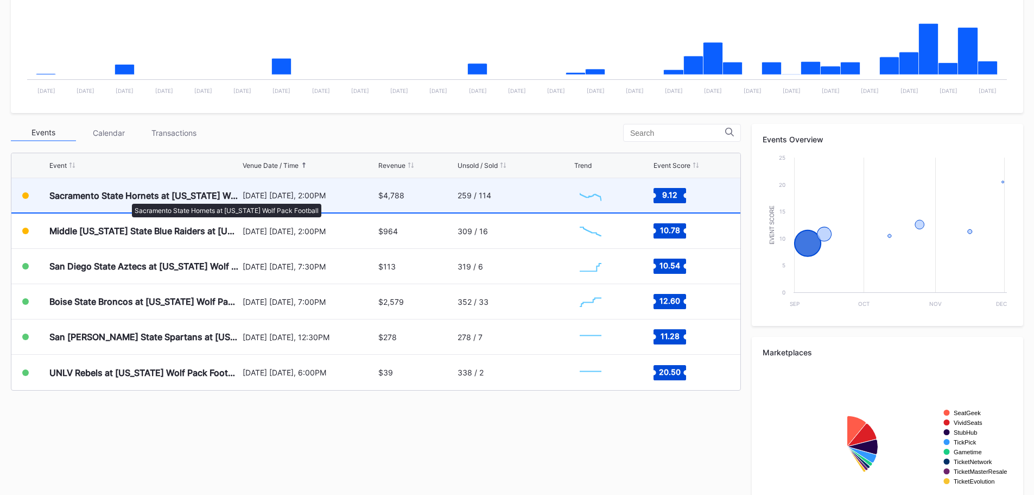
click at [126, 198] on div "Sacramento State Hornets at [US_STATE] Wolf Pack Football" at bounding box center [144, 195] width 191 height 11
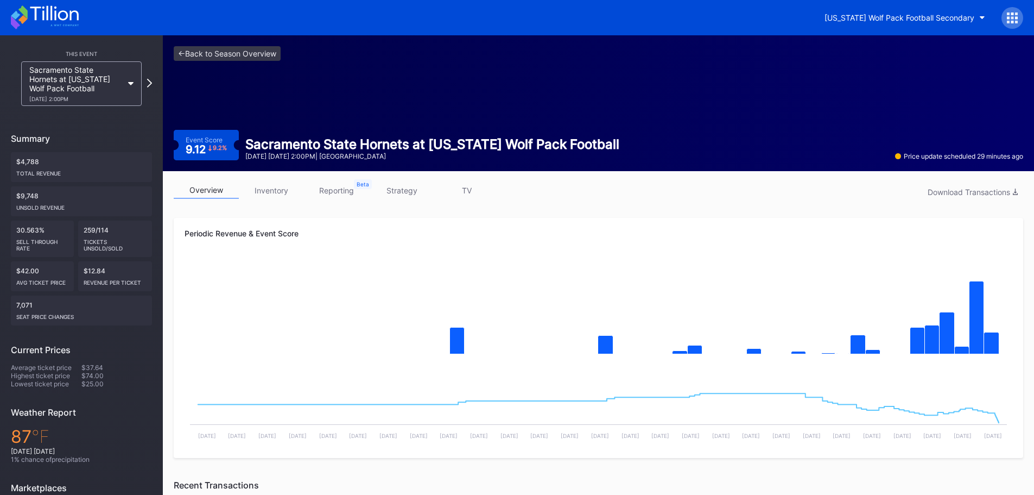
click at [284, 192] on link "inventory" at bounding box center [271, 190] width 65 height 17
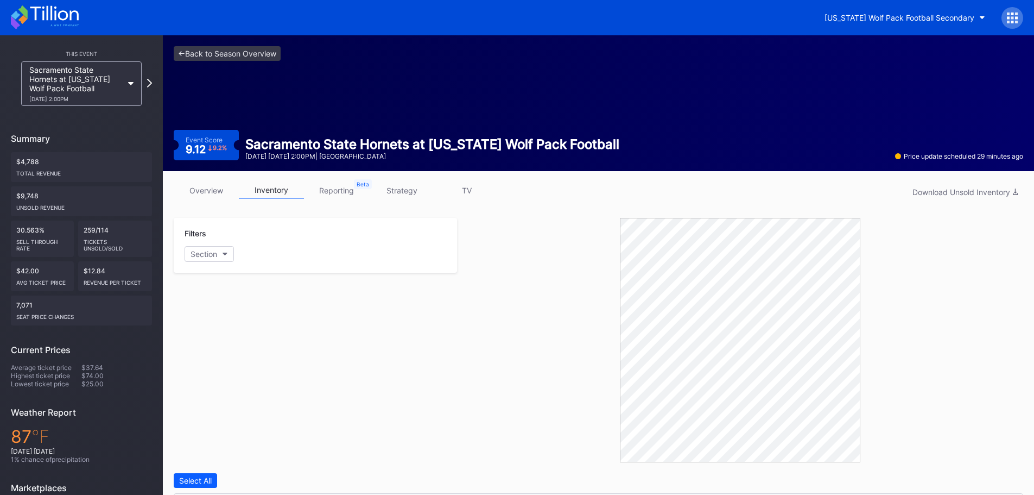
scroll to position [309, 0]
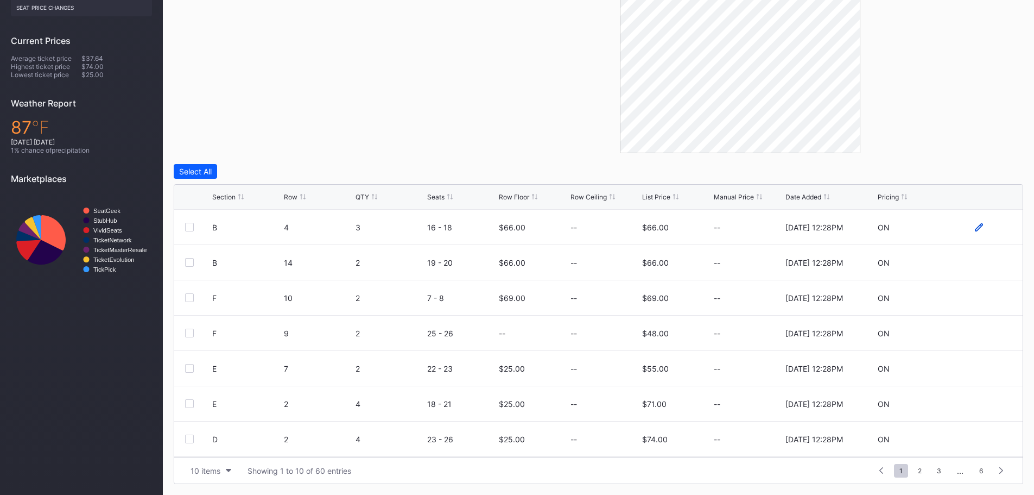
click at [975, 225] on icon at bounding box center [979, 227] width 8 height 8
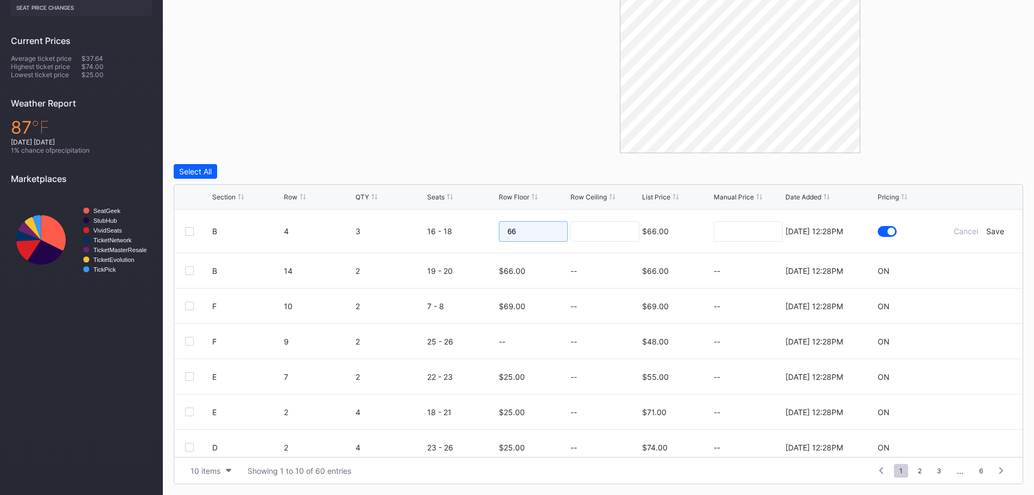
drag, startPoint x: 493, startPoint y: 232, endPoint x: 485, endPoint y: 232, distance: 8.1
click at [485, 232] on form "B 4 3 16 - 18 66 $66.00 [DATE] 12:28PM Cancel Save" at bounding box center [612, 231] width 800 height 43
click at [986, 232] on div "Save" at bounding box center [995, 230] width 18 height 9
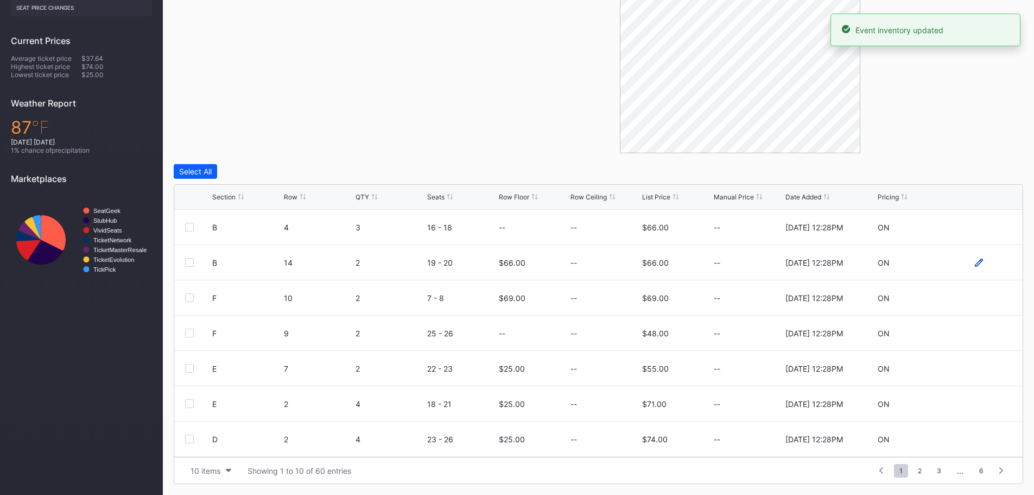
click at [975, 264] on icon at bounding box center [979, 262] width 8 height 8
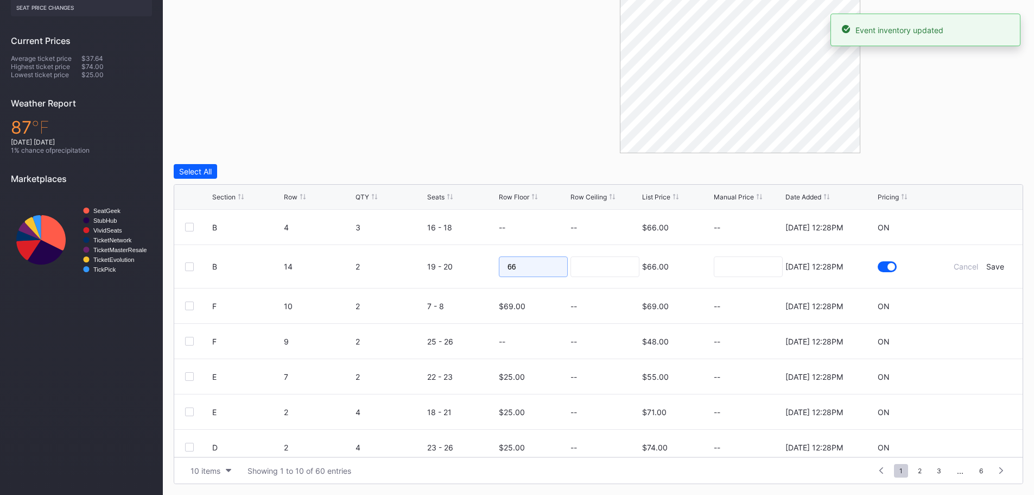
drag, startPoint x: 538, startPoint y: 262, endPoint x: 486, endPoint y: 262, distance: 51.6
click at [486, 262] on form "B 14 2 19 - 20 66 $66.00 [DATE] 12:28PM Cancel Save" at bounding box center [612, 266] width 800 height 43
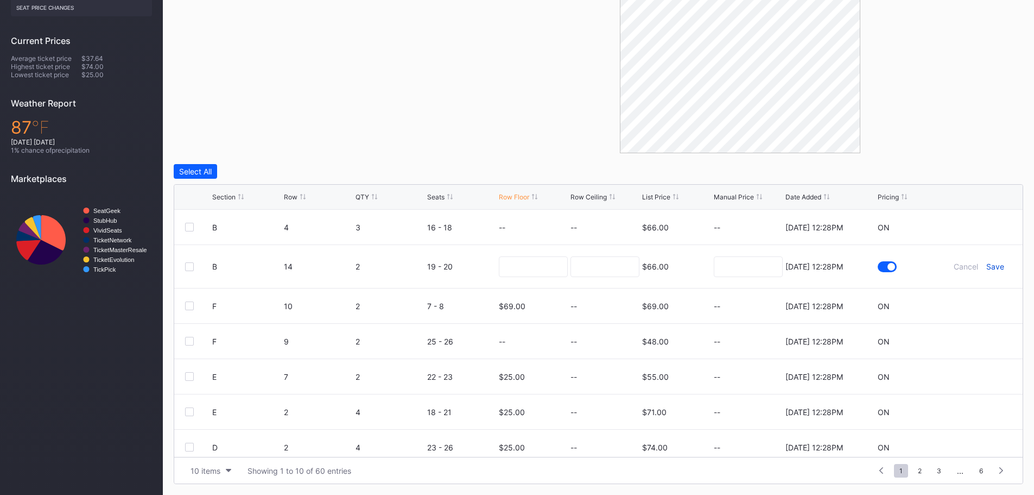
click at [995, 264] on div "Save" at bounding box center [995, 266] width 18 height 9
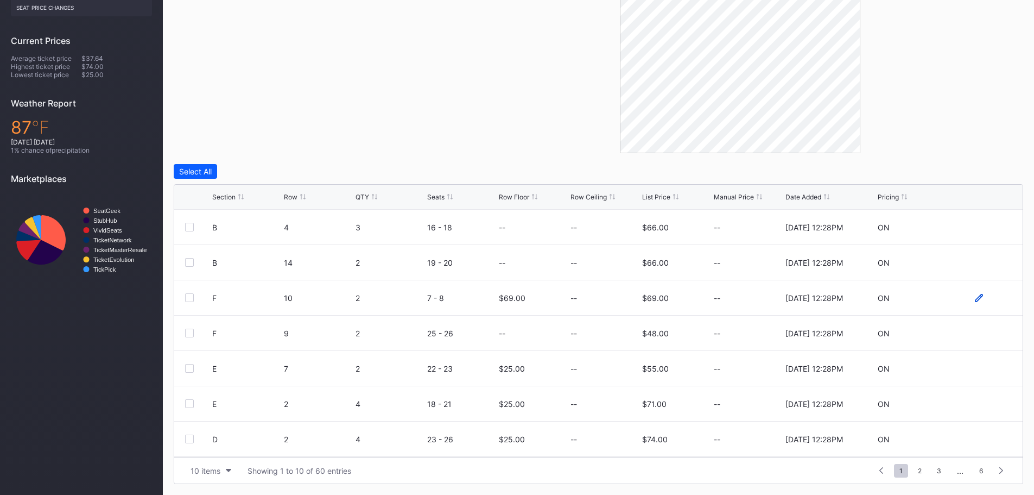
click at [975, 296] on icon at bounding box center [979, 297] width 8 height 8
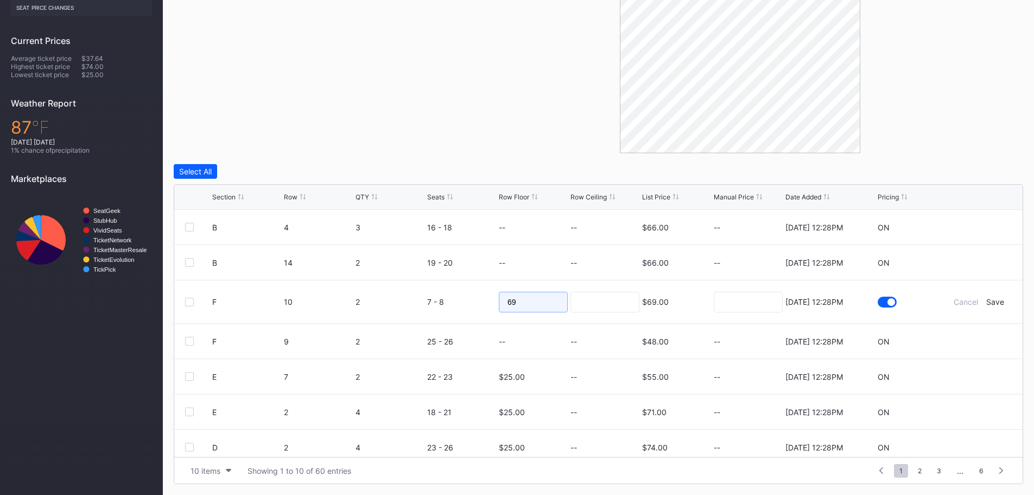
drag, startPoint x: 538, startPoint y: 297, endPoint x: 436, endPoint y: 290, distance: 102.3
click at [447, 290] on form "F 10 2 7 - 8 69 $69.00 7/14/2025 12:28PM Cancel Save" at bounding box center [612, 301] width 800 height 43
click at [986, 301] on div "Save" at bounding box center [995, 301] width 18 height 9
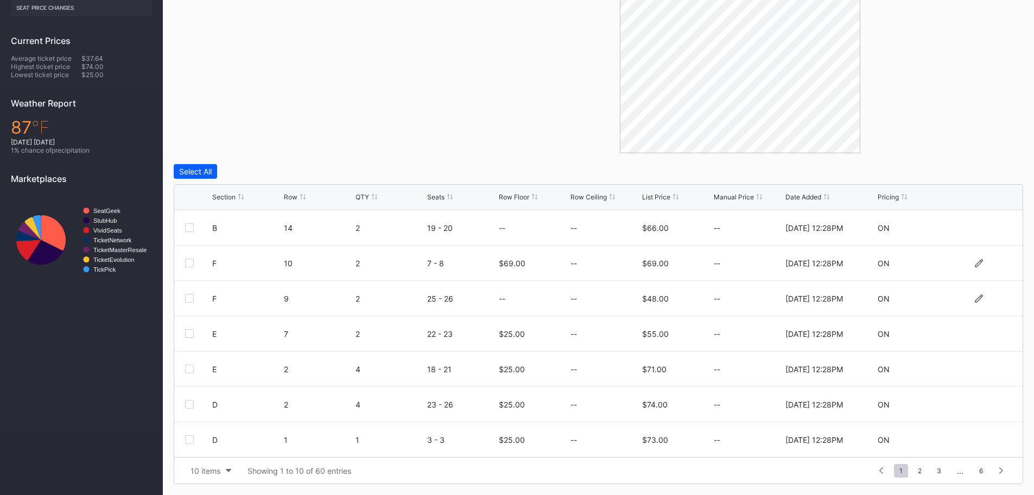
scroll to position [54, 0]
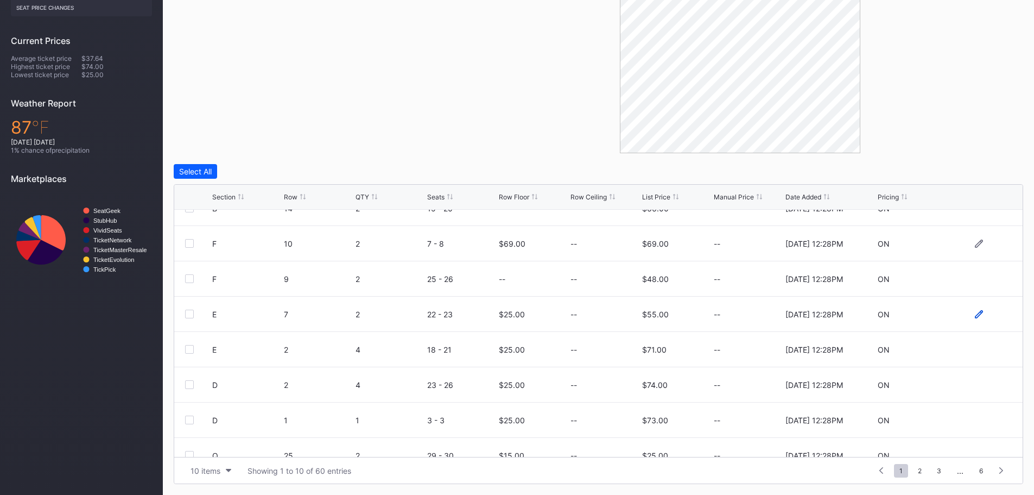
click at [975, 312] on icon at bounding box center [979, 314] width 8 height 8
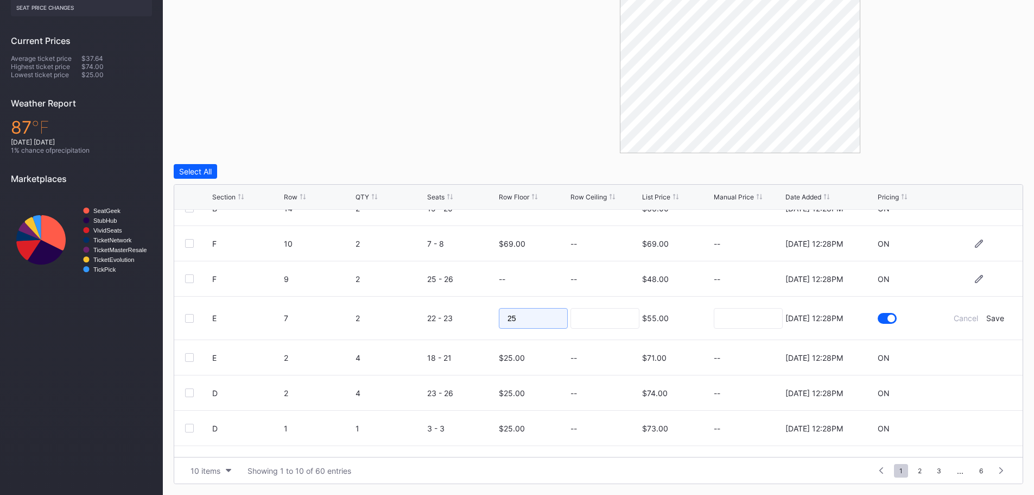
click at [346, 295] on div "B 4 3 16 - 18 -- -- $66.00 -- 7/14/2025 12:28PM ON B 14 2 19 - 20 -- -- $66.00 …" at bounding box center [598, 333] width 848 height 247
click at [986, 316] on div "Save" at bounding box center [995, 317] width 18 height 9
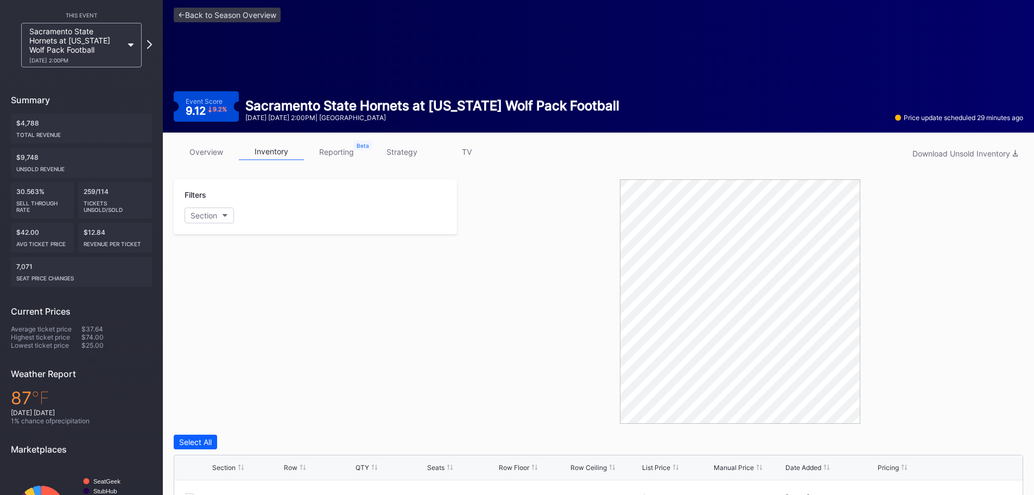
scroll to position [0, 0]
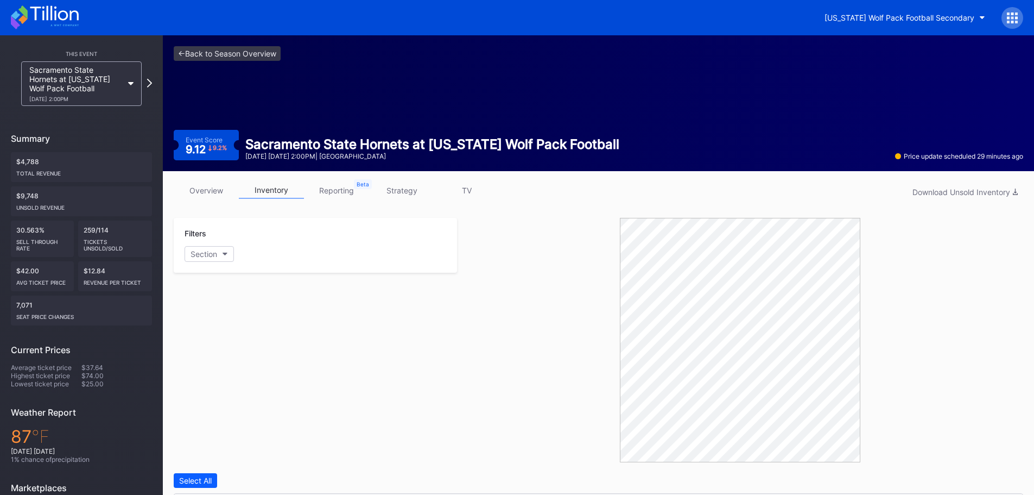
click at [76, 25] on icon at bounding box center [64, 25] width 28 height 2
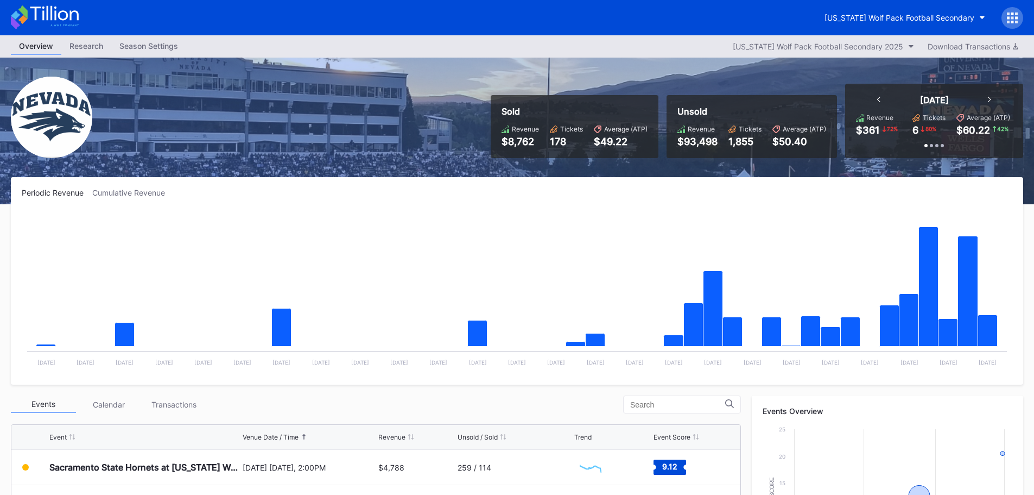
scroll to position [326, 0]
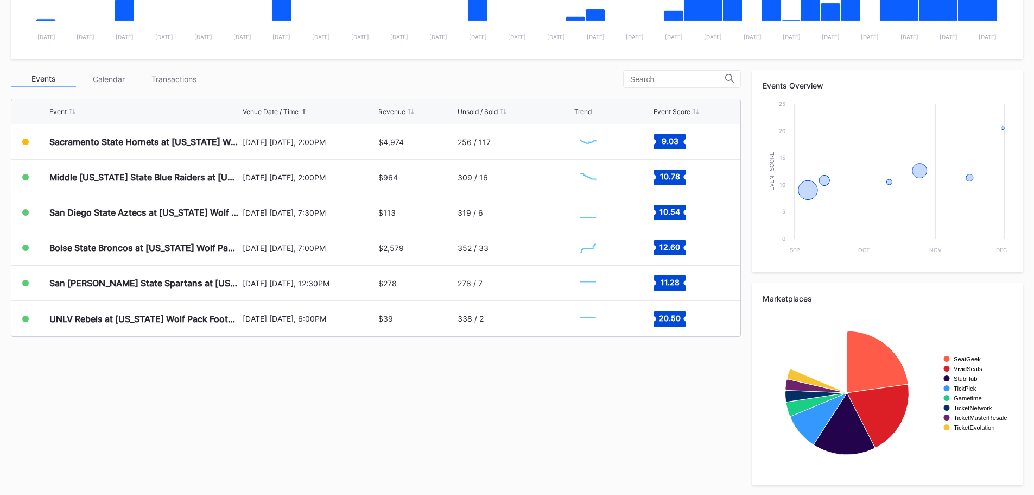
scroll to position [326, 0]
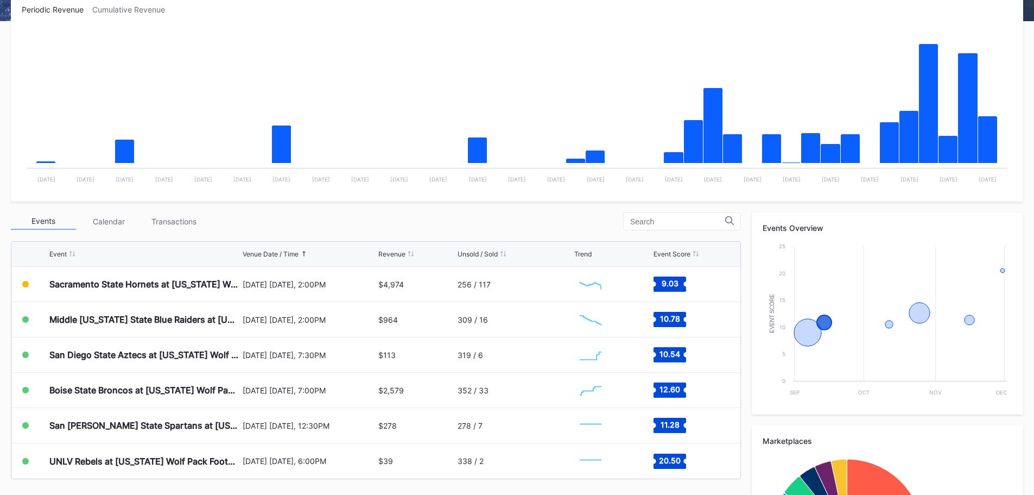
scroll to position [326, 0]
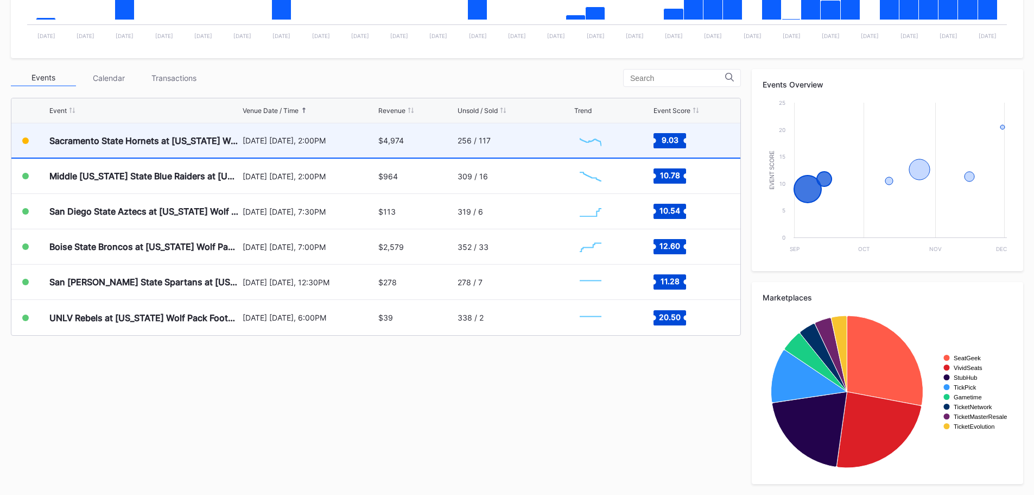
click at [172, 145] on div "Sacramento State Hornets at [US_STATE] Wolf Pack Football" at bounding box center [144, 140] width 191 height 11
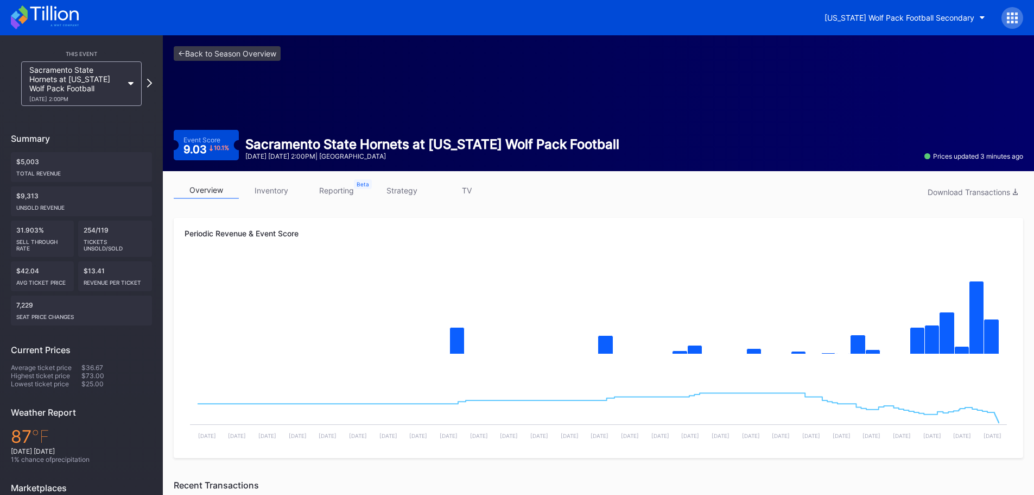
click at [280, 186] on link "inventory" at bounding box center [271, 190] width 65 height 17
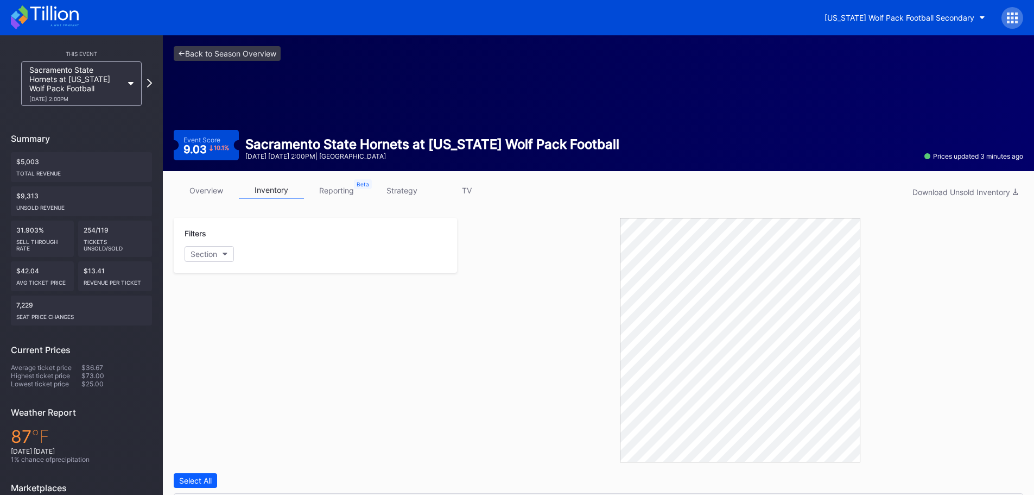
scroll to position [309, 0]
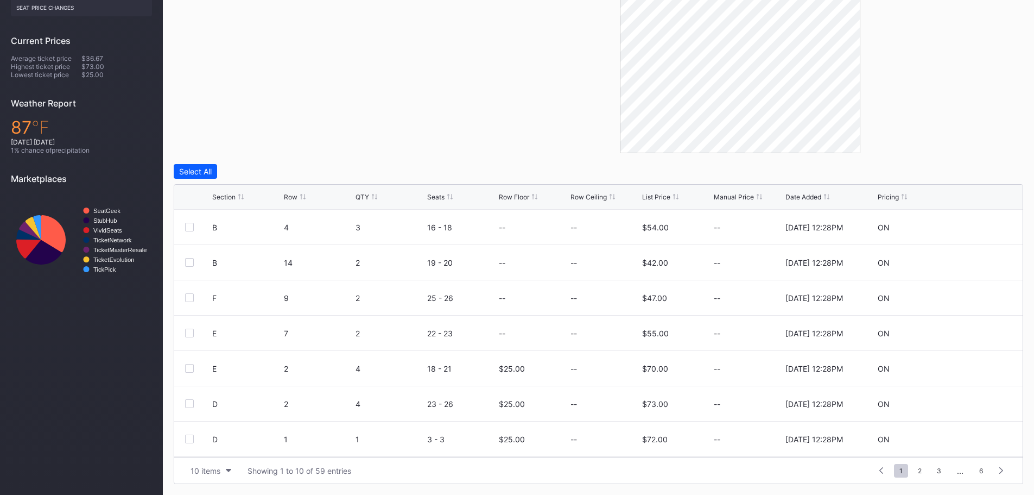
click at [652, 195] on div "List Price" at bounding box center [656, 197] width 28 height 8
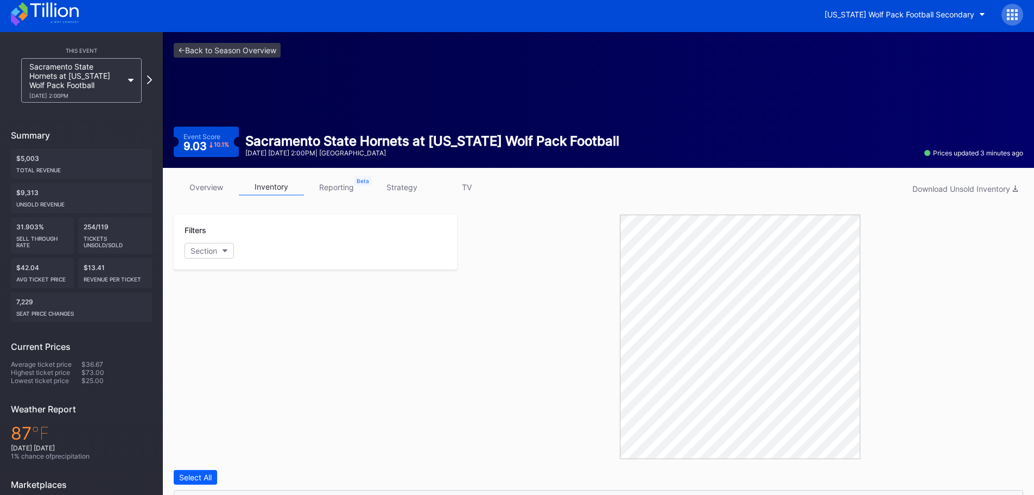
scroll to position [0, 0]
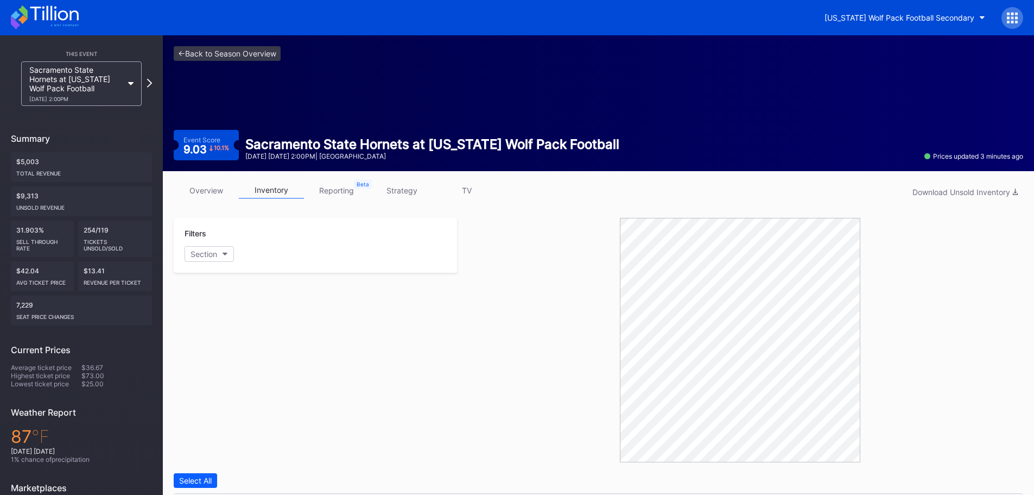
click at [53, 27] on icon at bounding box center [45, 17] width 68 height 24
